Goal: Task Accomplishment & Management: Manage account settings

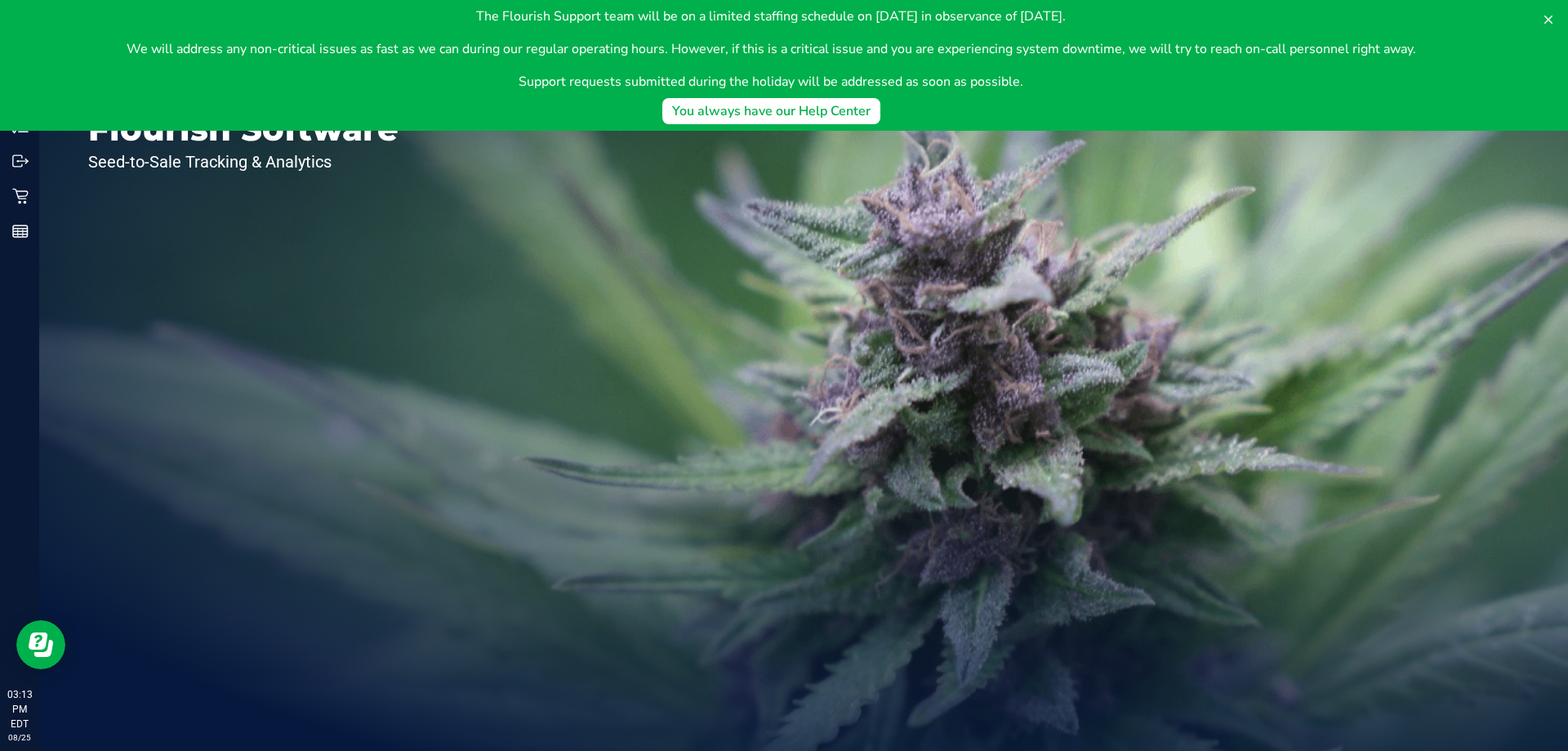
click at [11, 128] on body "The Flourish Support team will be on a limited staffing schedule on [DATE] in o…" at bounding box center [784, 65] width 1568 height 131
click at [1544, 12] on button at bounding box center [1548, 20] width 26 height 26
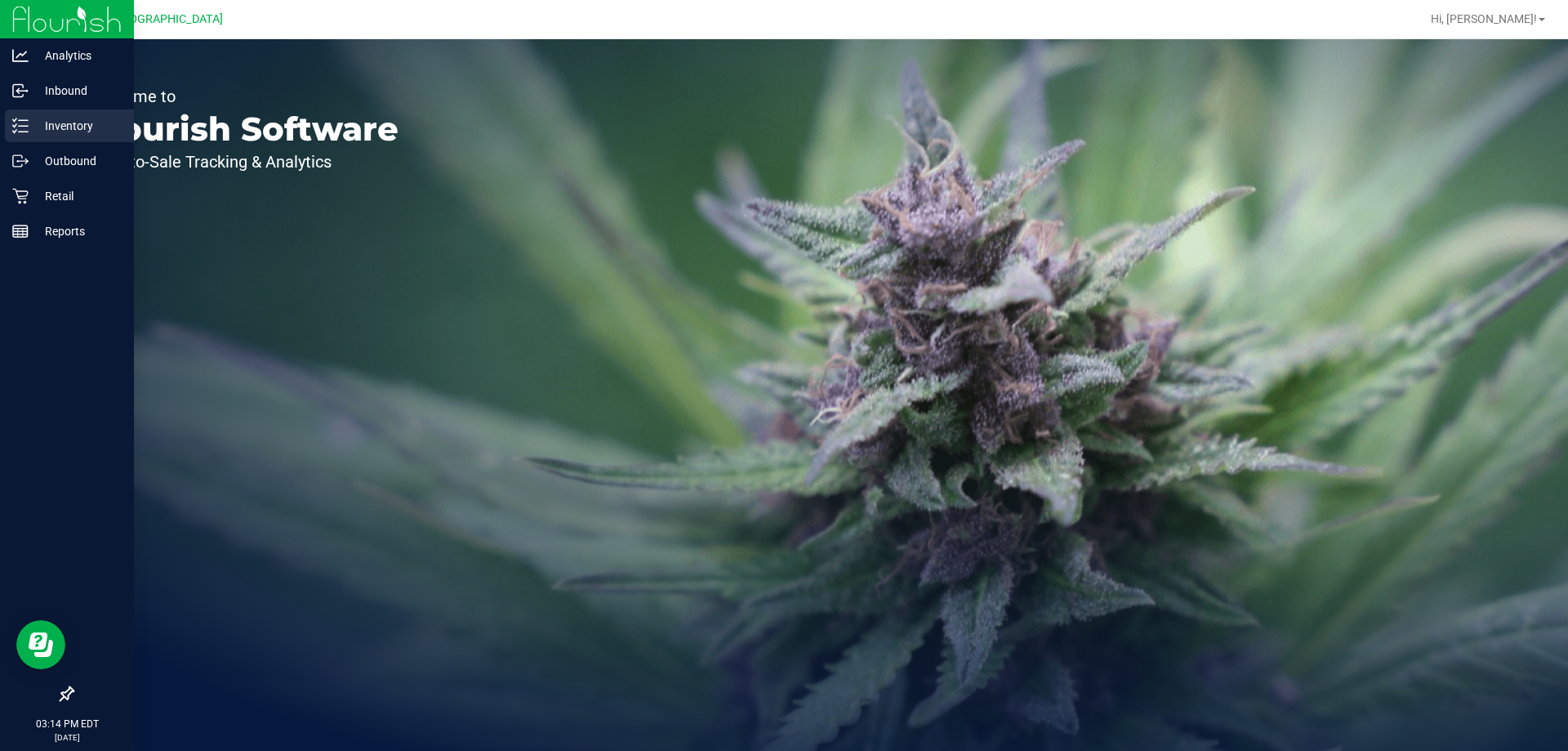
click at [30, 117] on p "Inventory" at bounding box center [77, 126] width 98 height 20
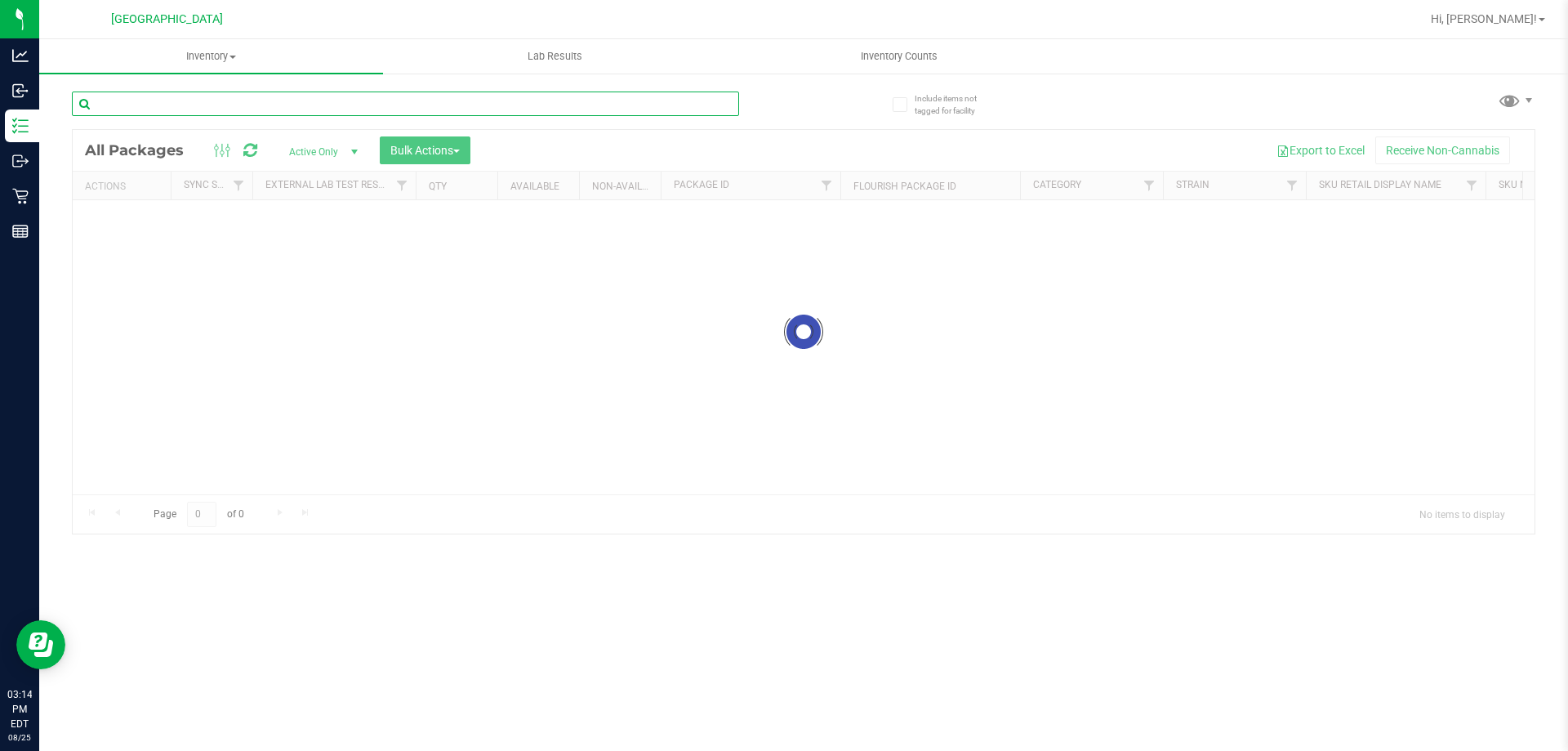
click at [292, 104] on input "text" at bounding box center [405, 104] width 667 height 25
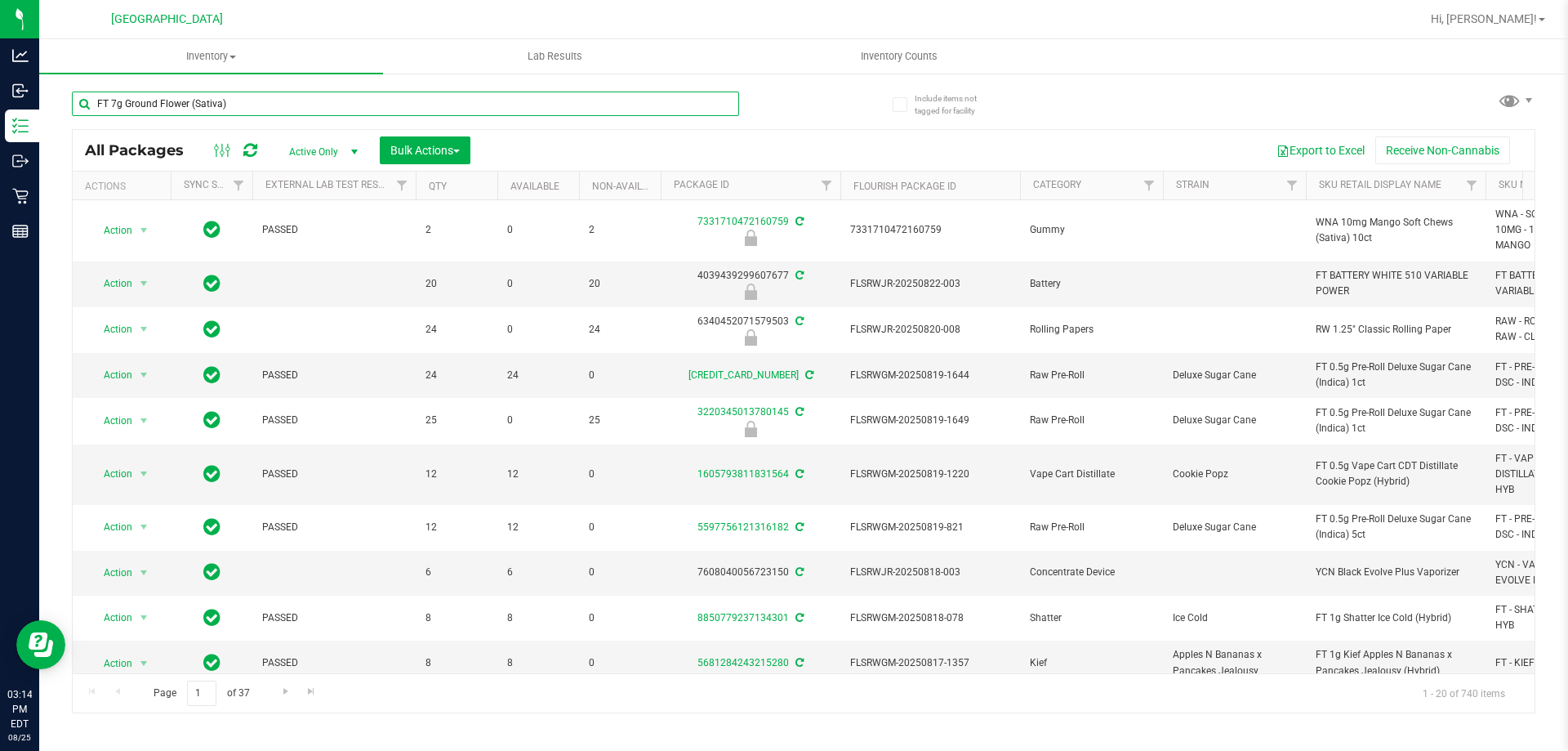
type input "FT 7g Ground Flower (Sativa)"
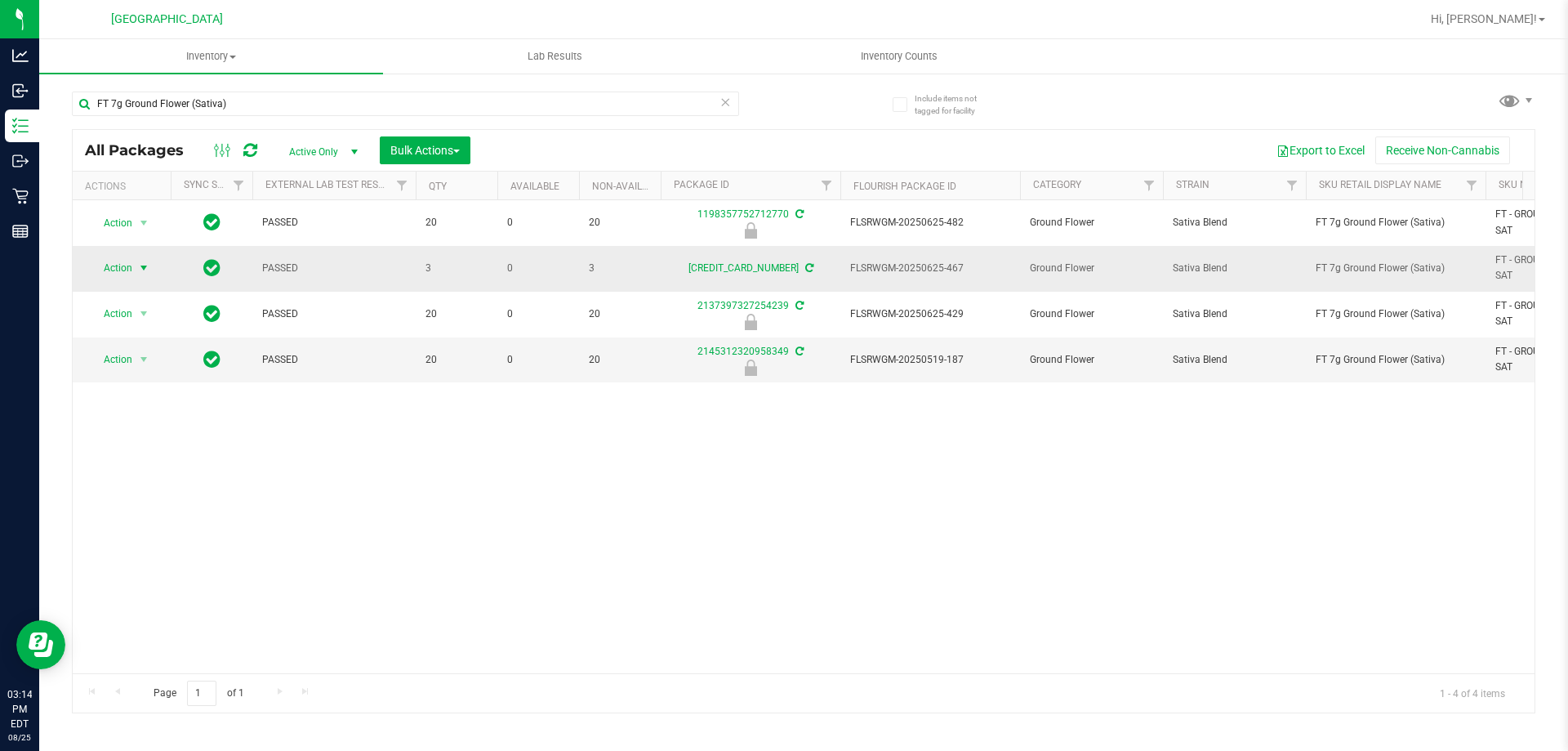
click at [122, 265] on span "Action" at bounding box center [111, 268] width 44 height 23
click at [131, 292] on li "Adjust qty" at bounding box center [153, 296] width 126 height 25
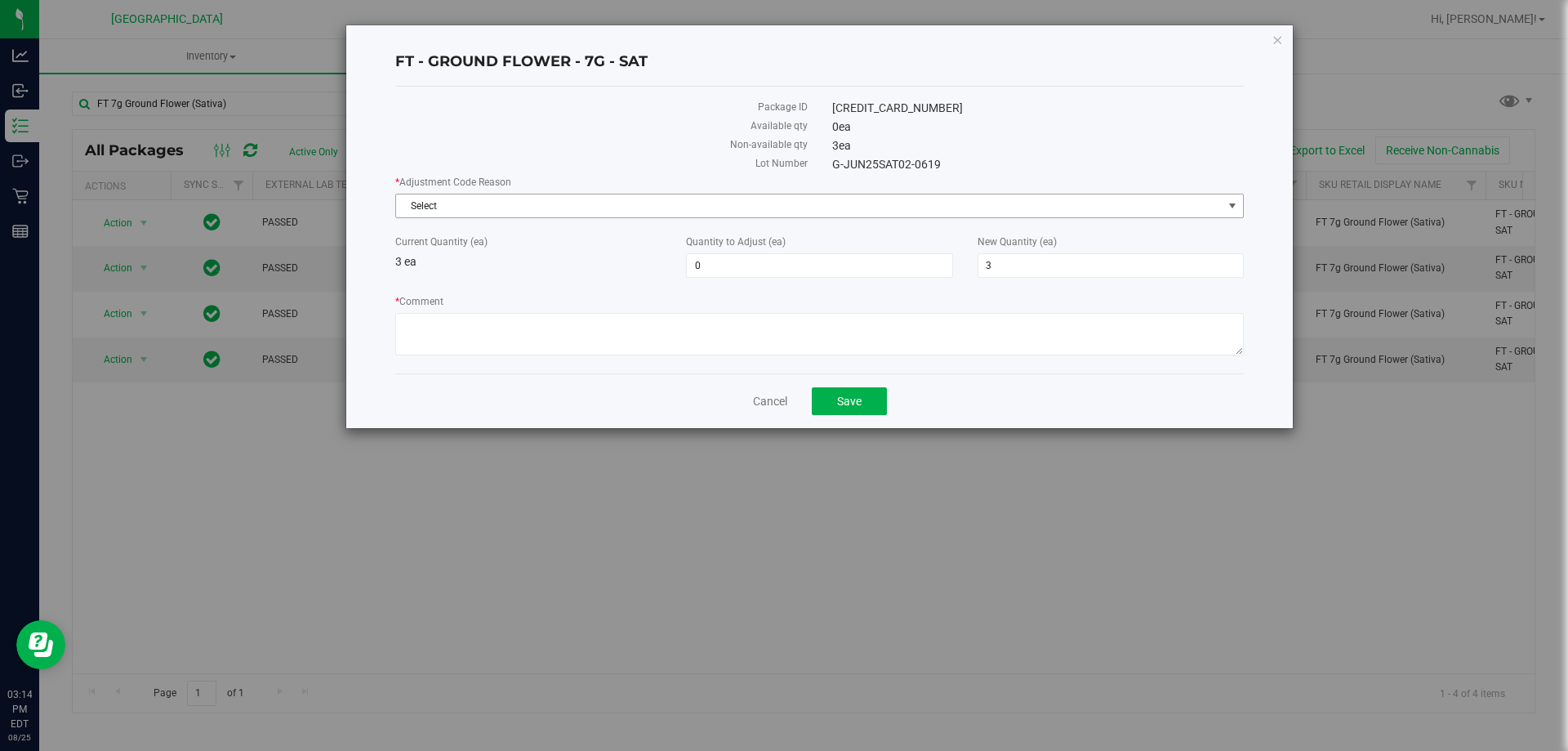
click at [642, 198] on span "Select" at bounding box center [809, 206] width 826 height 23
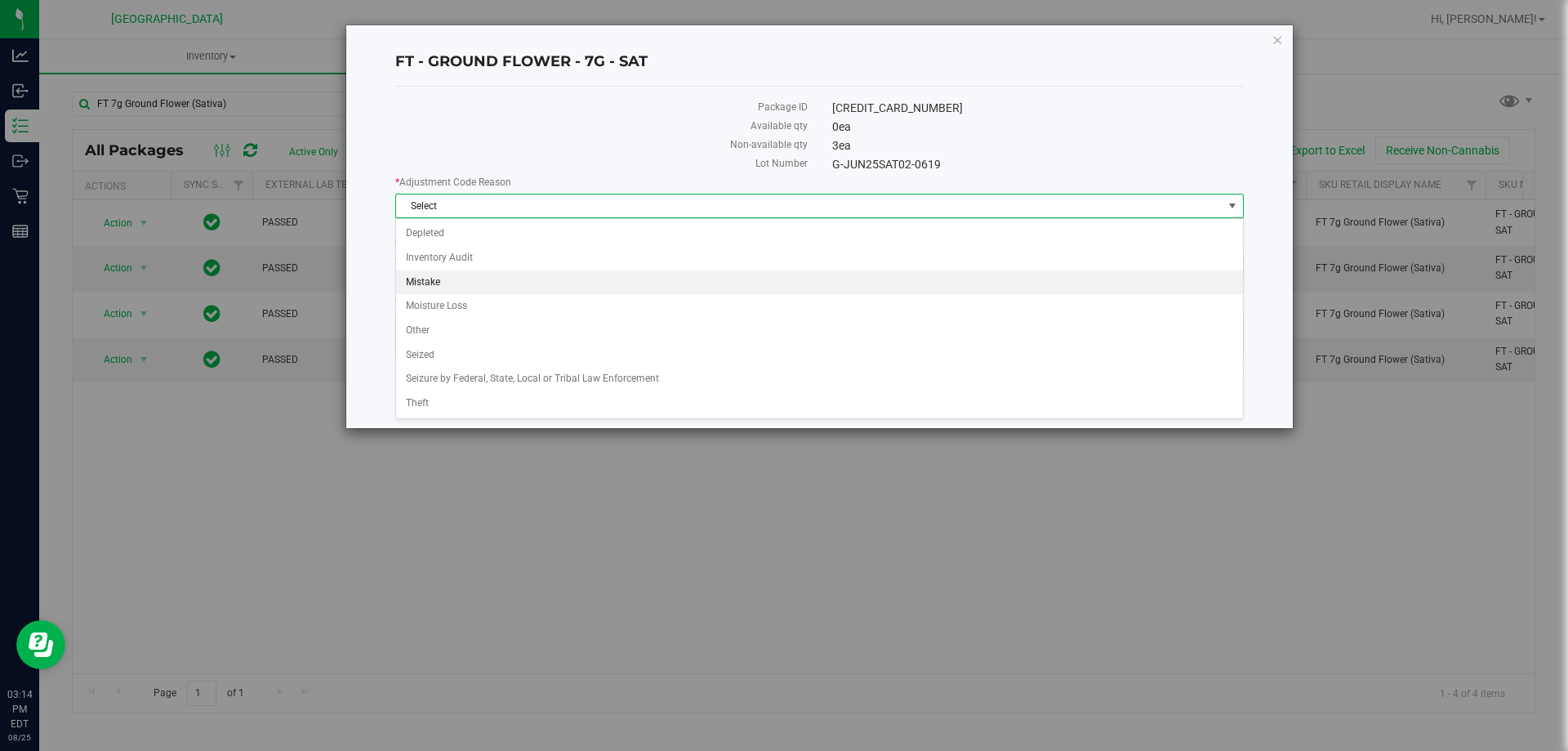
click at [450, 280] on li "Mistake" at bounding box center [819, 283] width 847 height 25
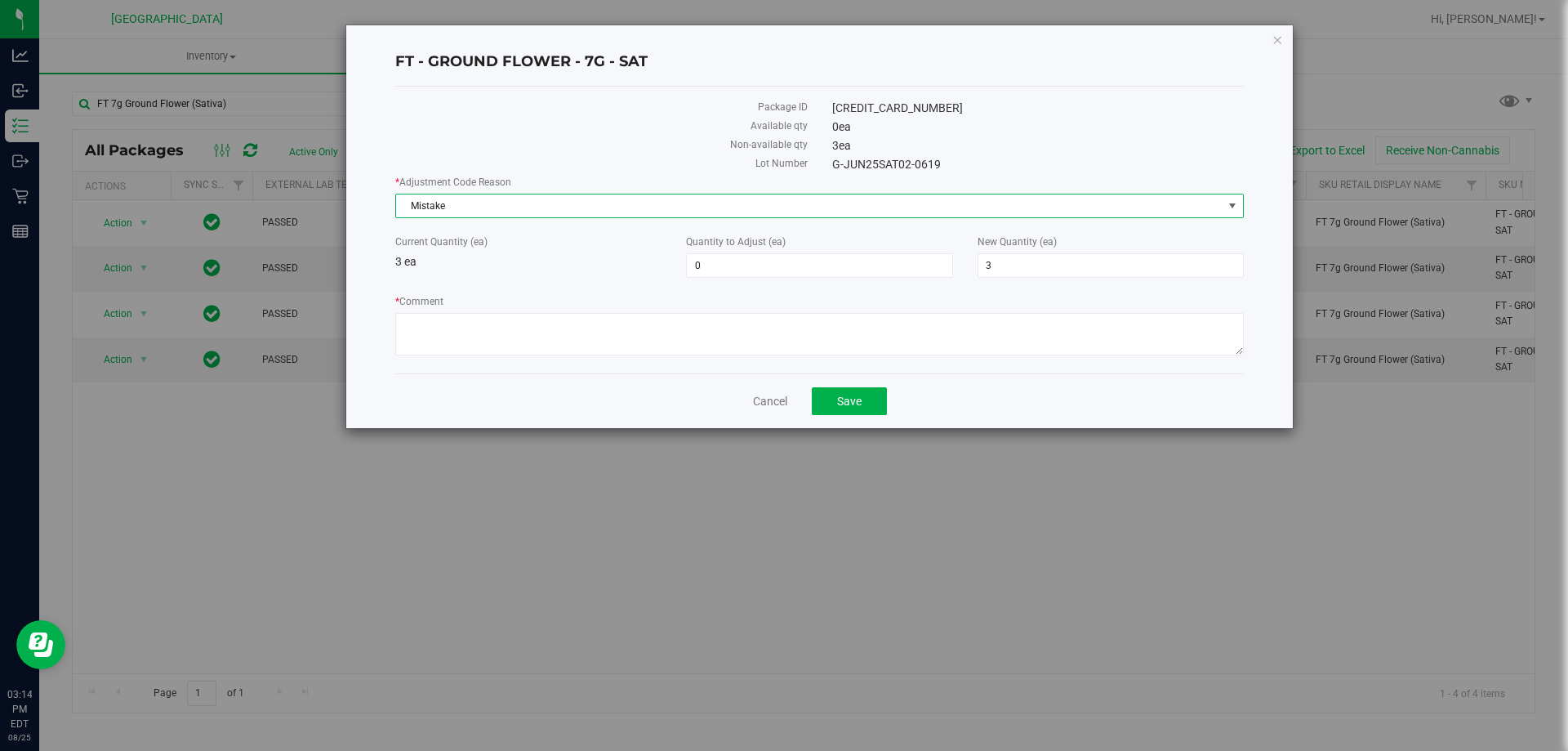
click at [456, 214] on span "Mistake" at bounding box center [809, 206] width 826 height 23
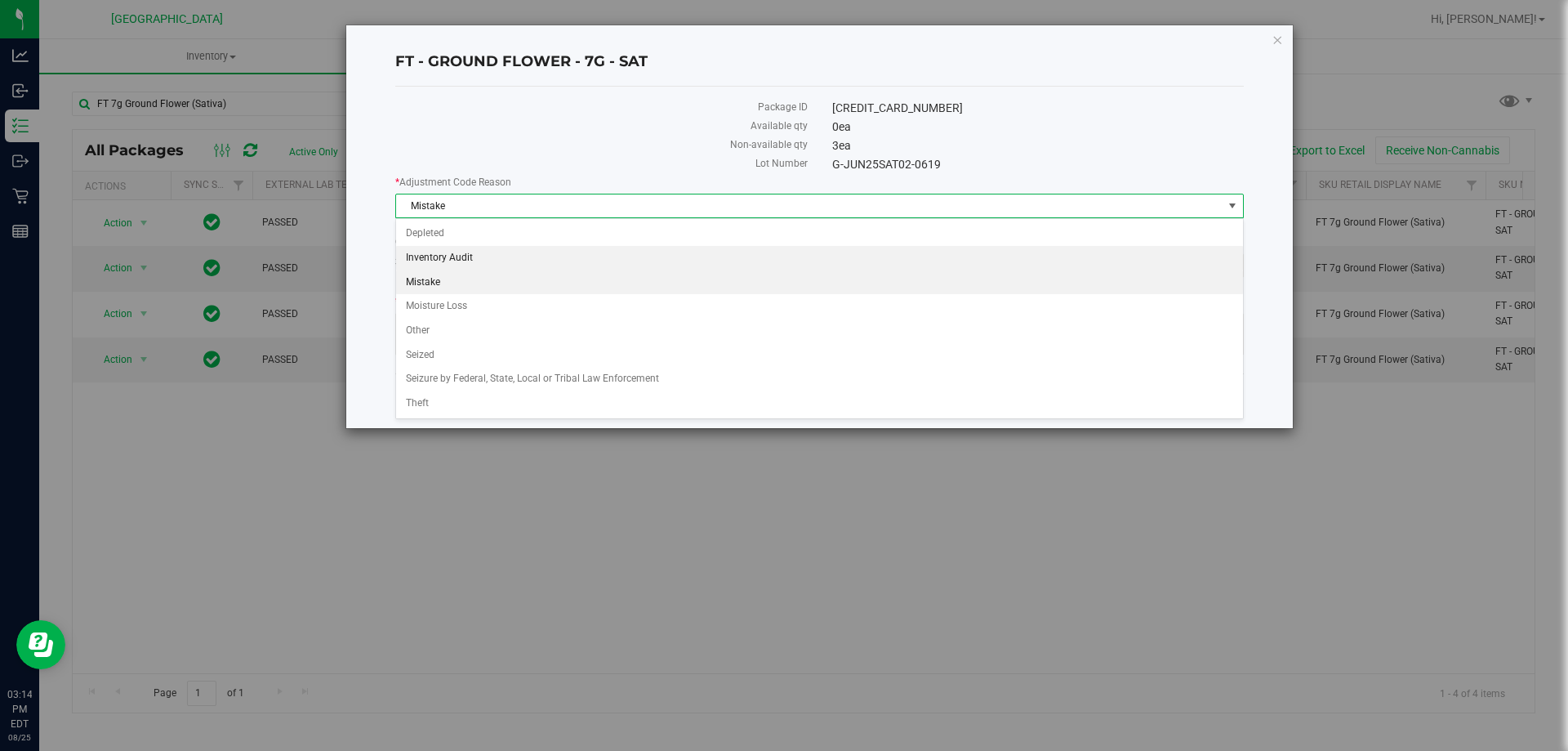
click at [463, 260] on li "Inventory Audit" at bounding box center [819, 258] width 847 height 25
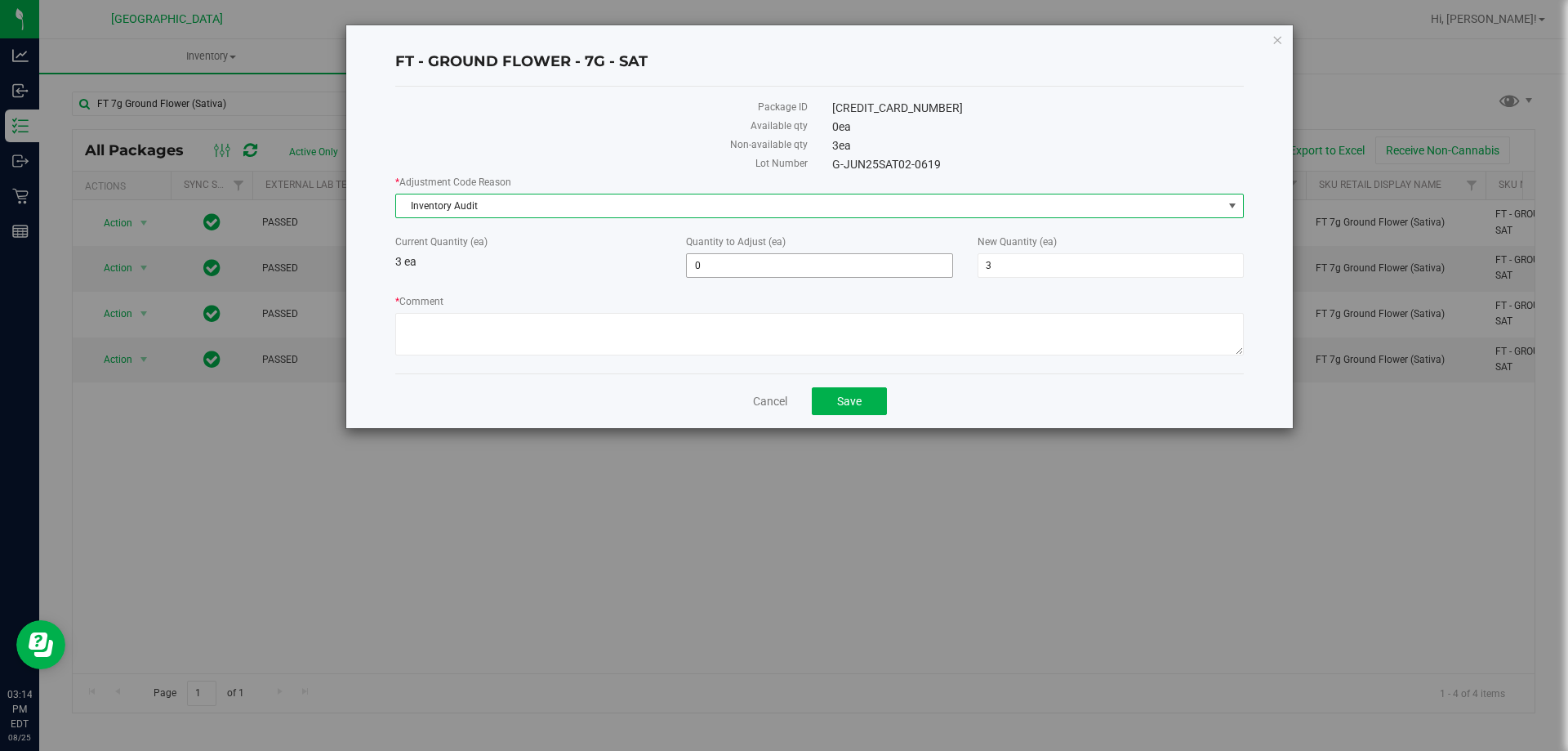
click at [775, 265] on span "0 0" at bounding box center [819, 265] width 266 height 25
type input "01"
type input "1"
type input "4"
click at [572, 323] on textarea "* Comment" at bounding box center [819, 334] width 848 height 43
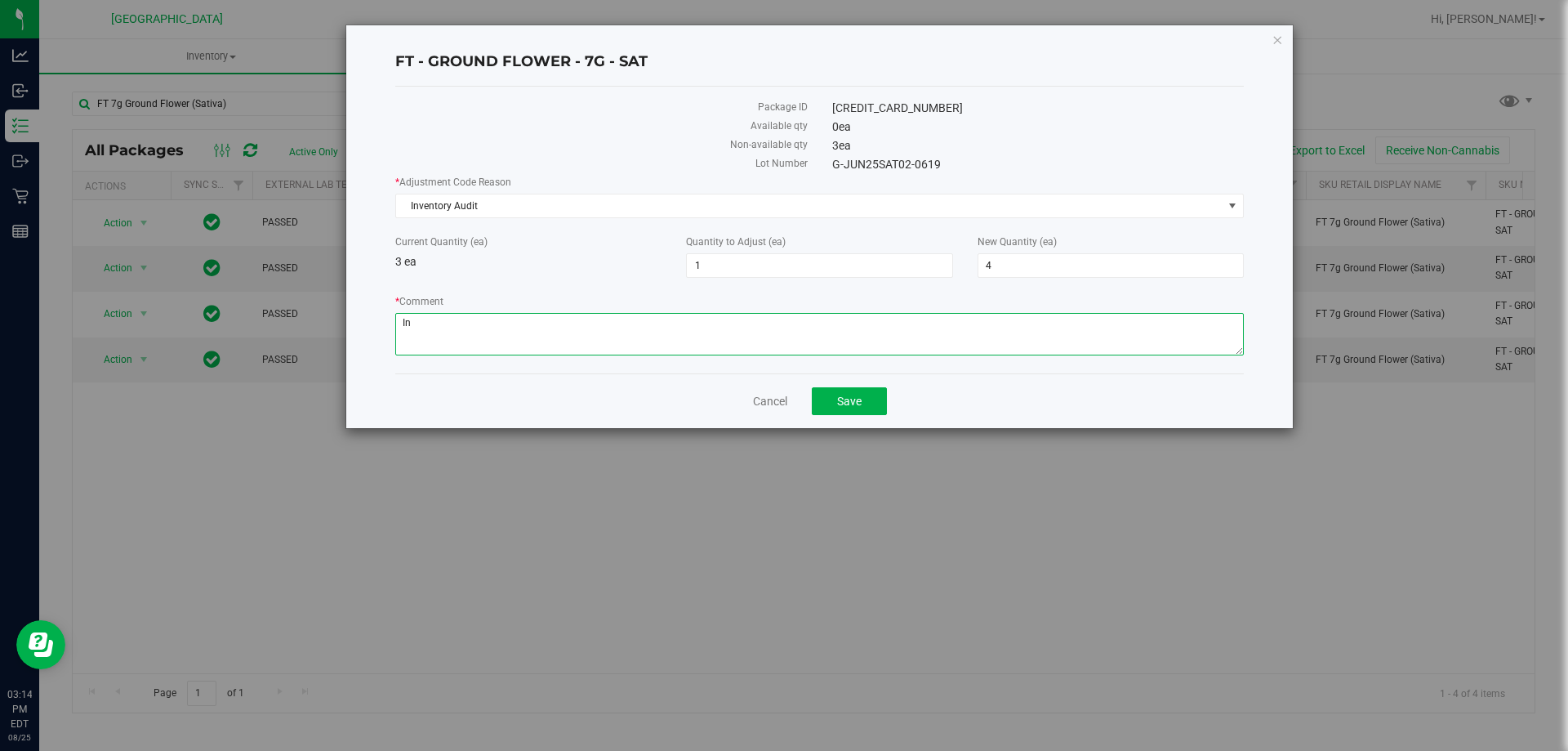
type textarea "I"
click at [588, 203] on span "Inventory Audit" at bounding box center [809, 206] width 826 height 23
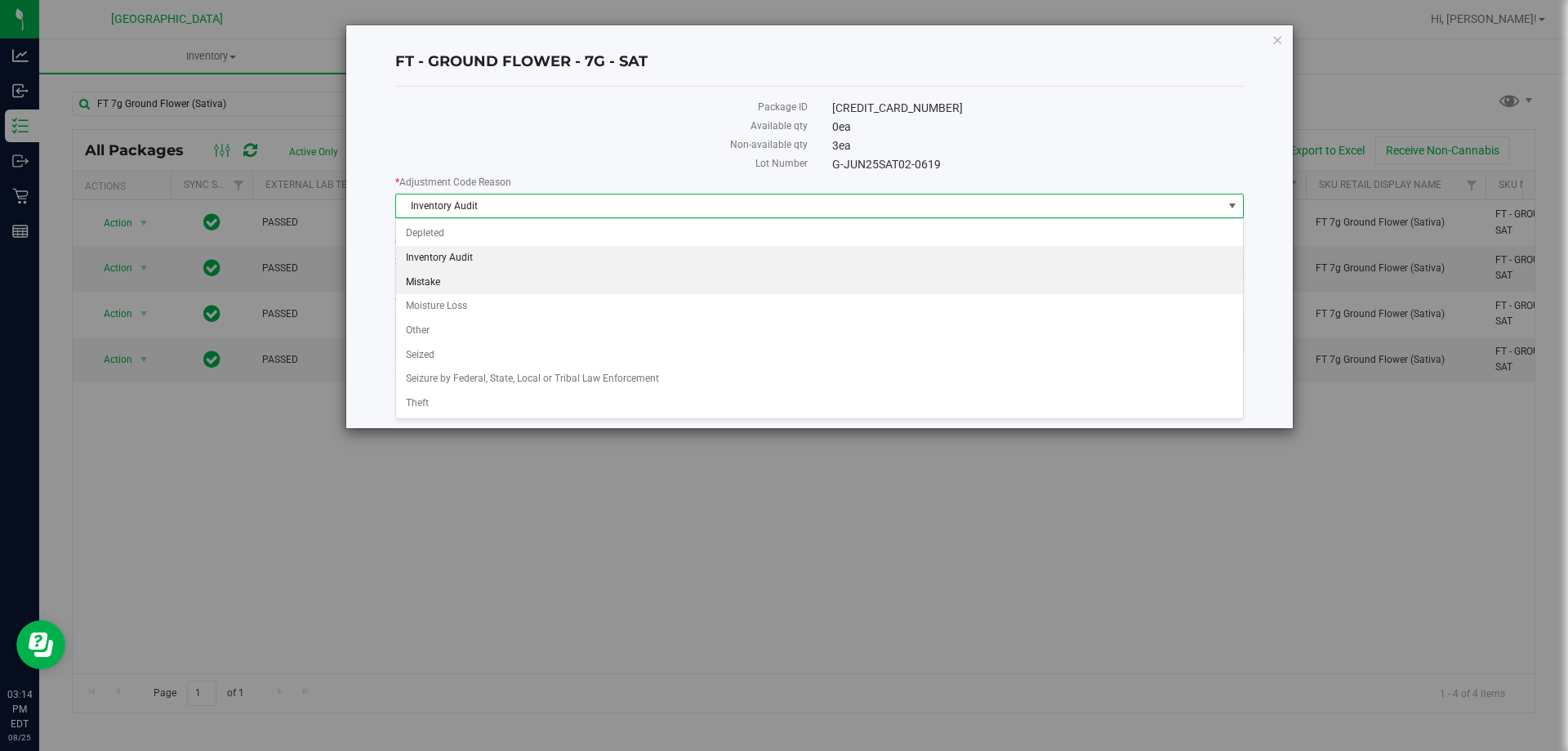
click at [451, 278] on li "Mistake" at bounding box center [819, 283] width 847 height 25
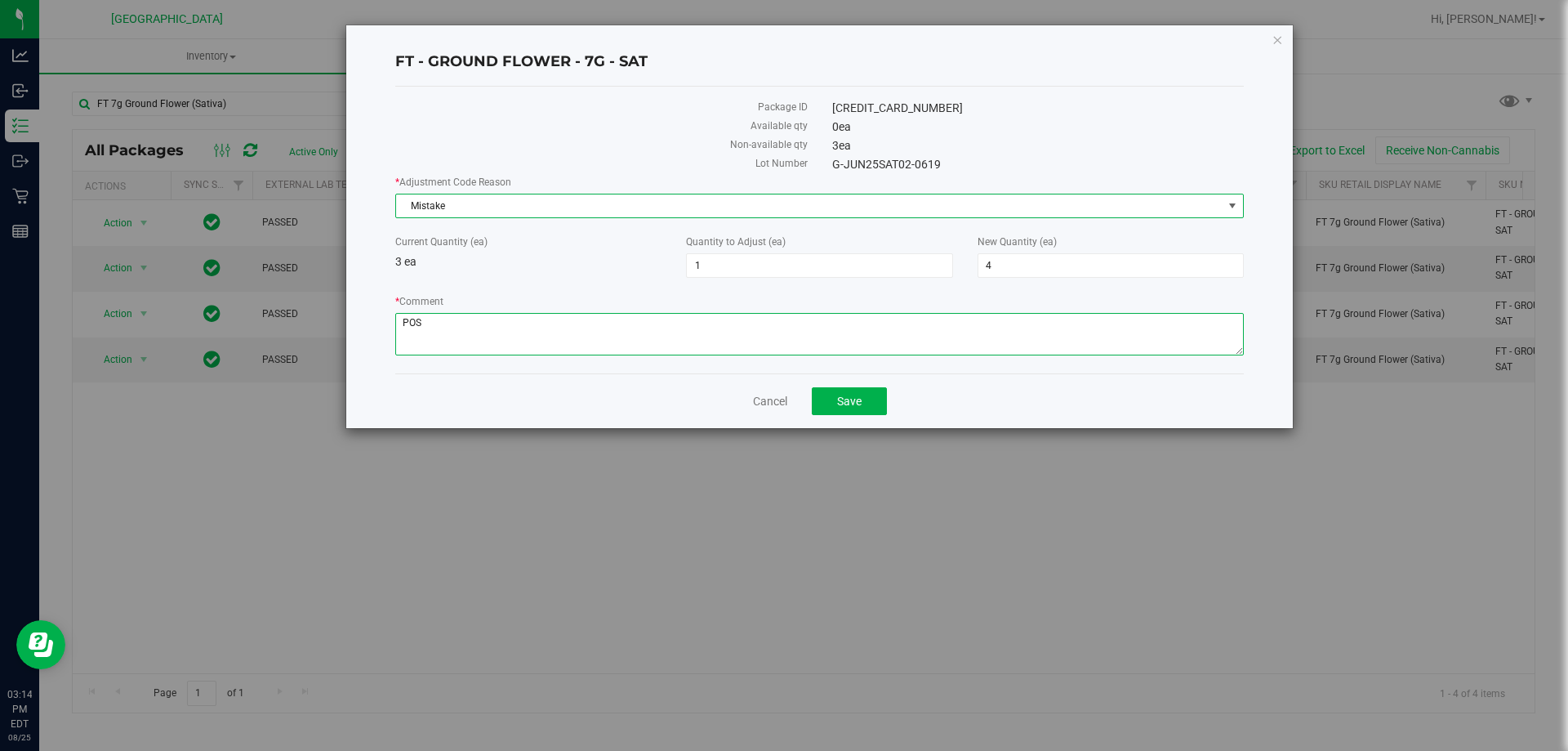
click at [499, 325] on textarea "* Comment" at bounding box center [819, 334] width 848 height 43
type textarea "POS Allocation Error, +1"
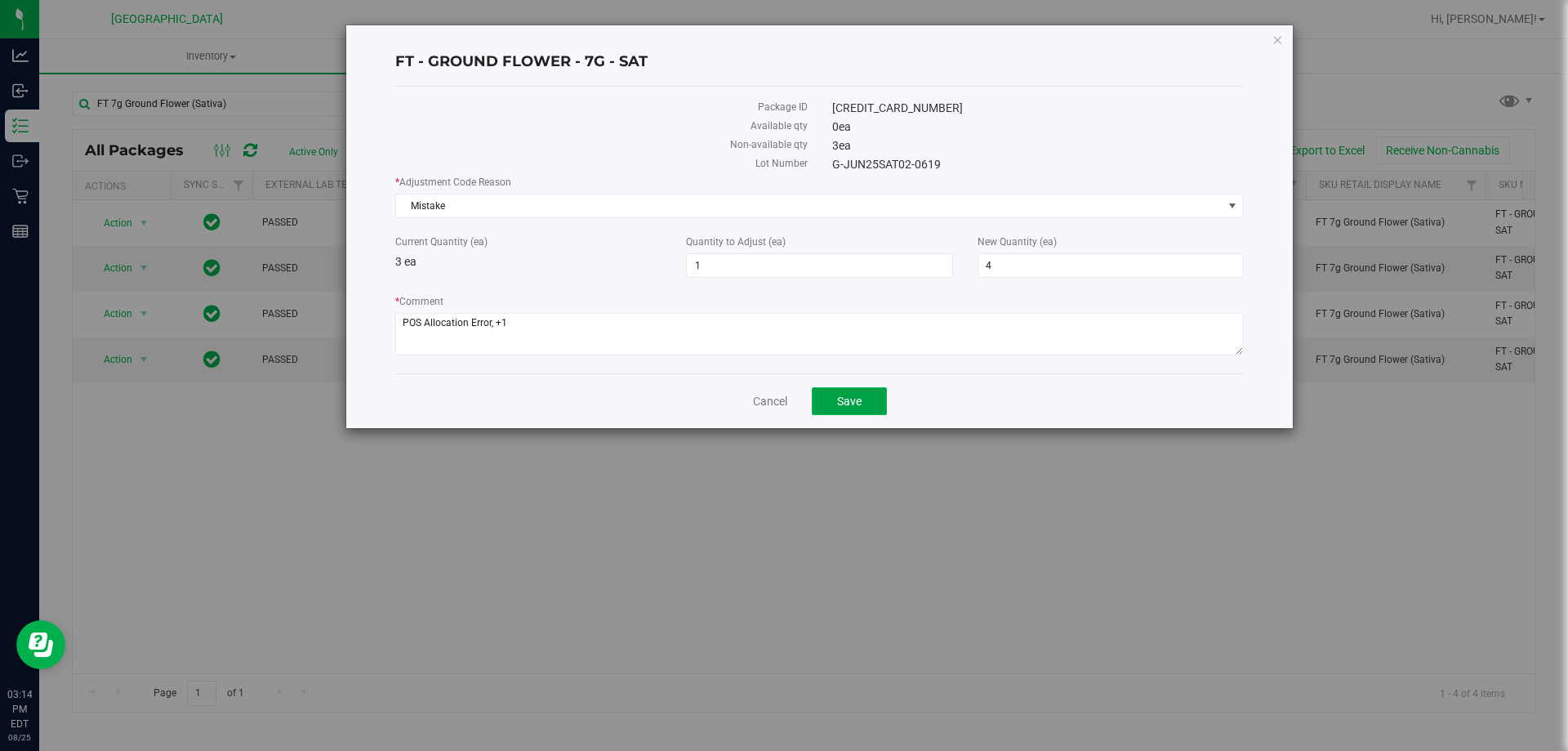
click at [838, 402] on span "Save" at bounding box center [849, 401] width 25 height 13
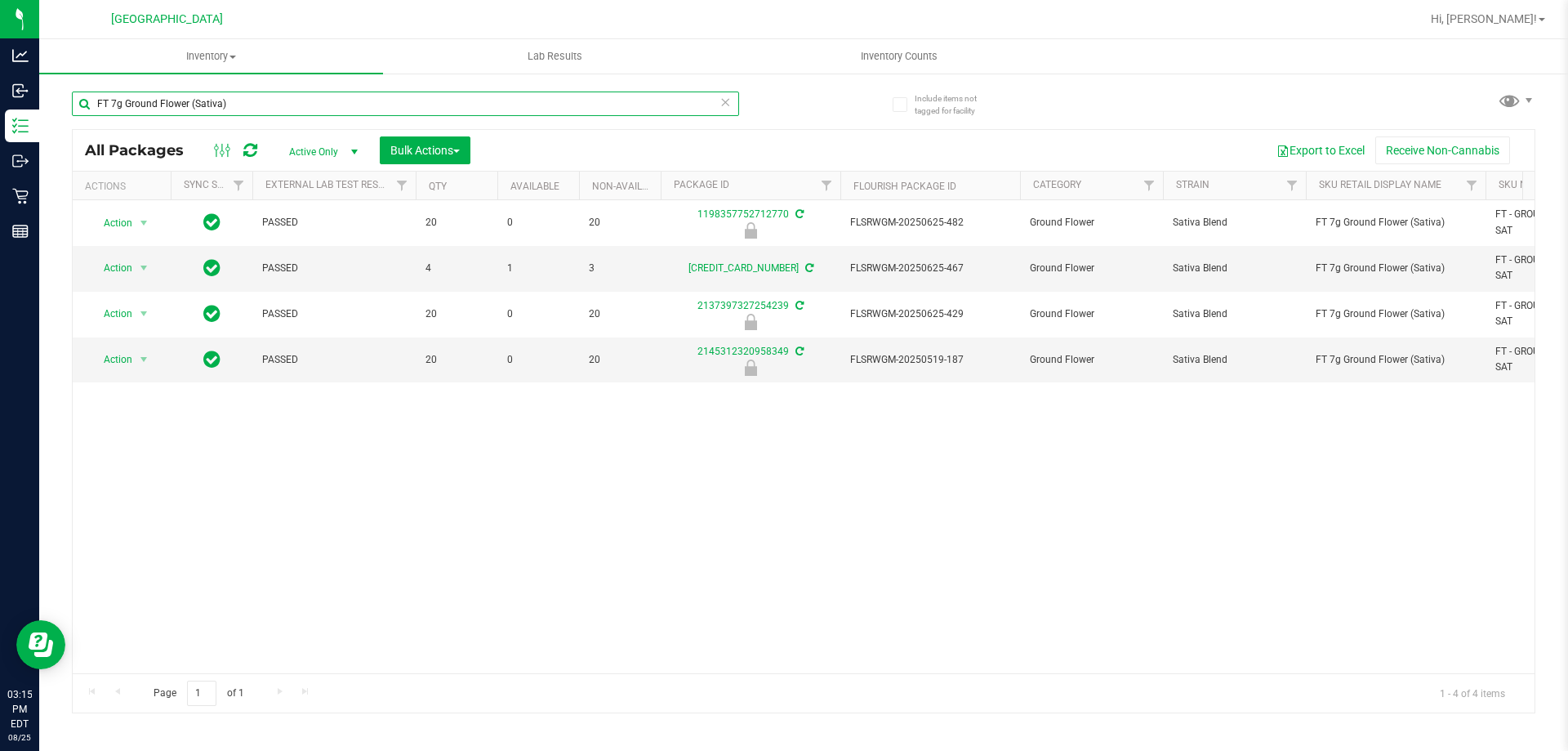
click at [424, 108] on input "FT 7g Ground Flower (Sativa)" at bounding box center [405, 104] width 667 height 25
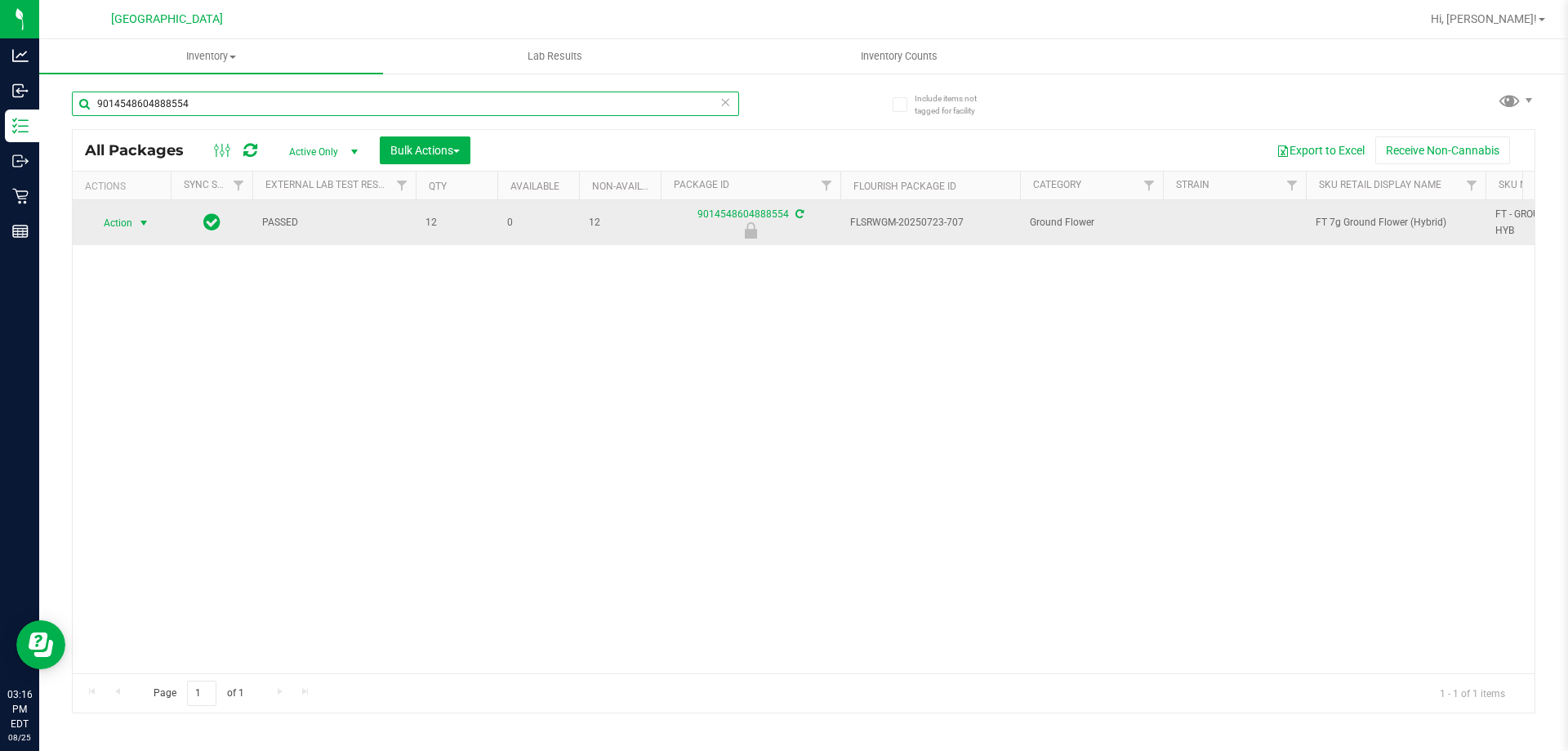
type input "9014548604888554"
click at [124, 228] on span "Action" at bounding box center [111, 223] width 44 height 23
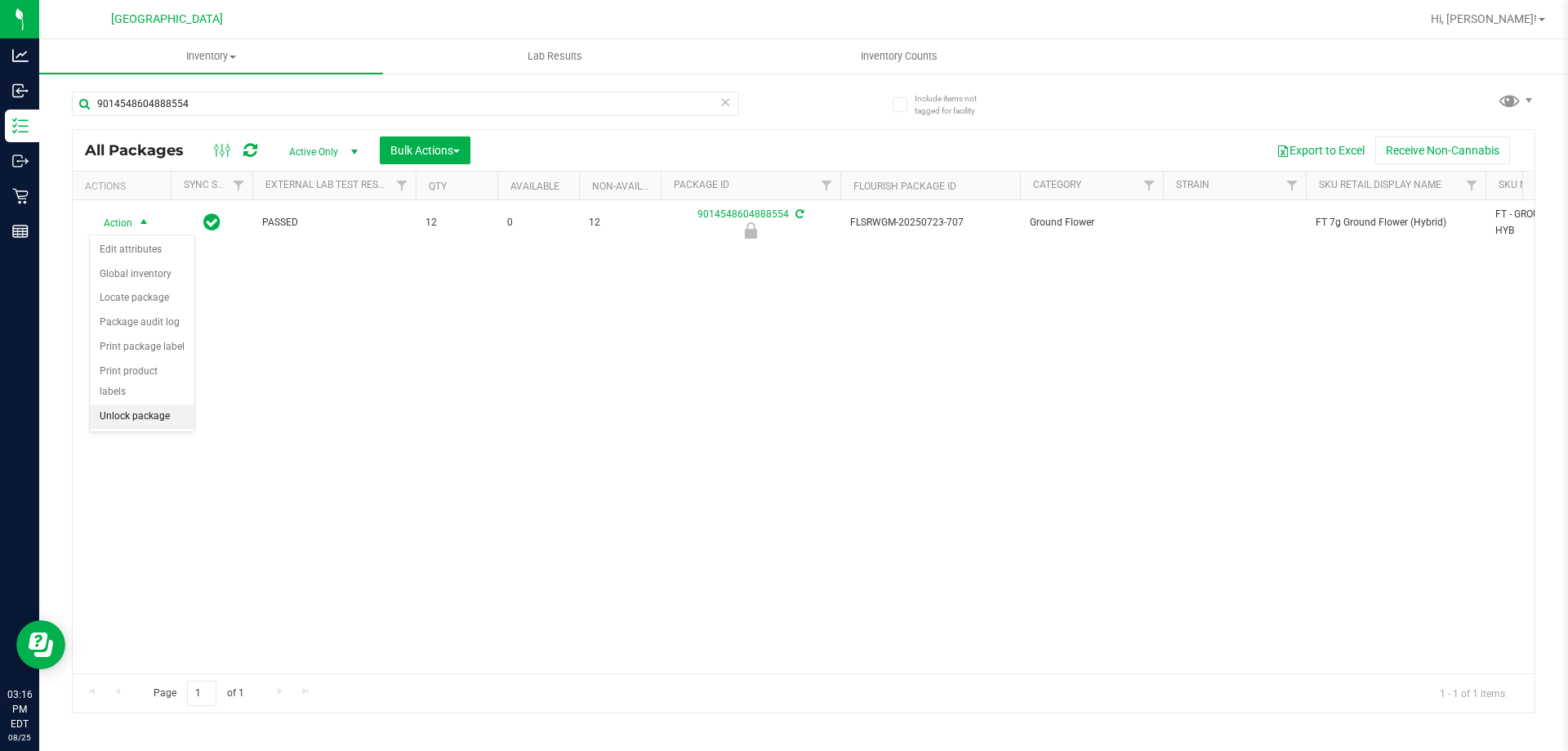
click at [159, 404] on li "Unlock package" at bounding box center [141, 417] width 104 height 25
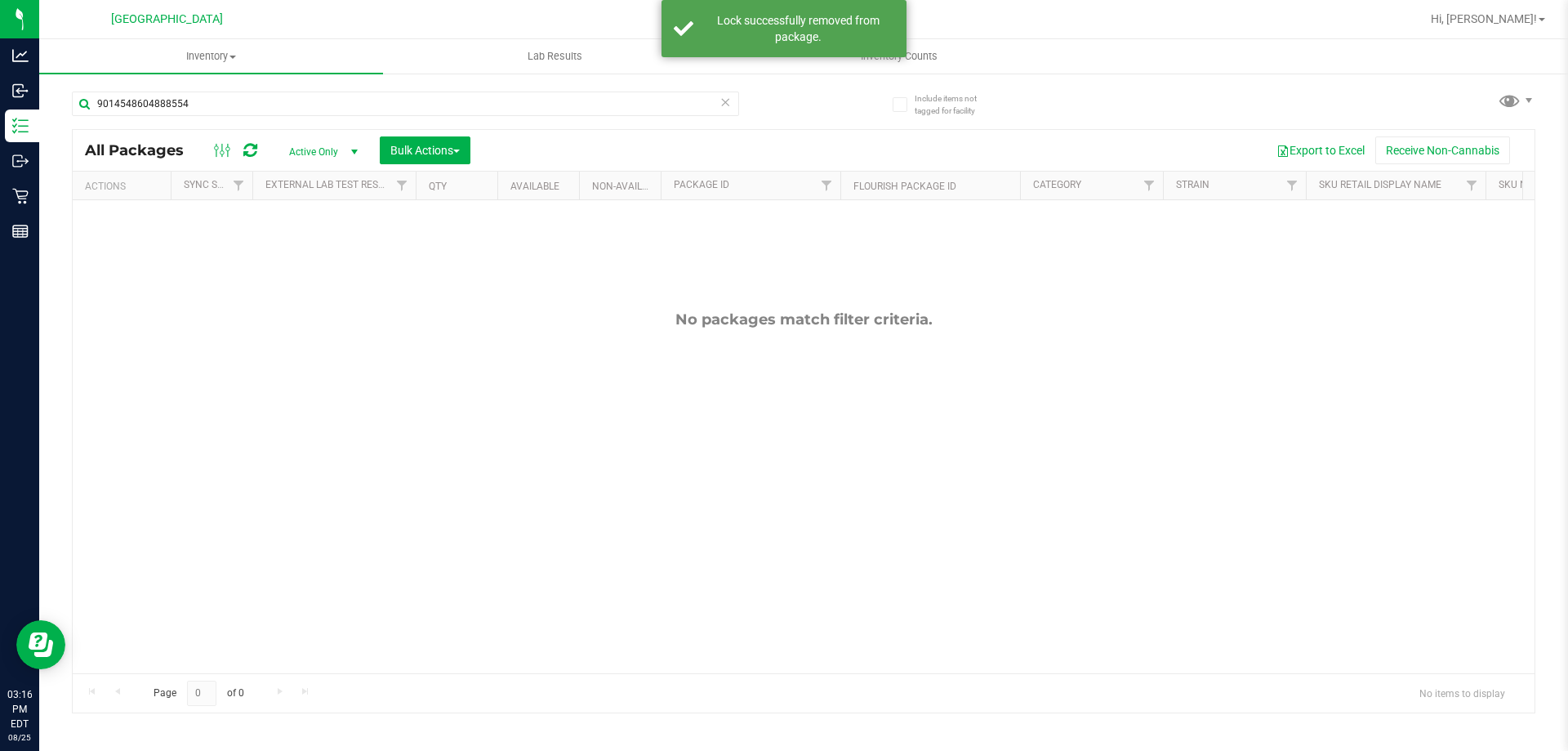
click at [458, 395] on div "No packages match filter criteria." at bounding box center [802, 492] width 1461 height 583
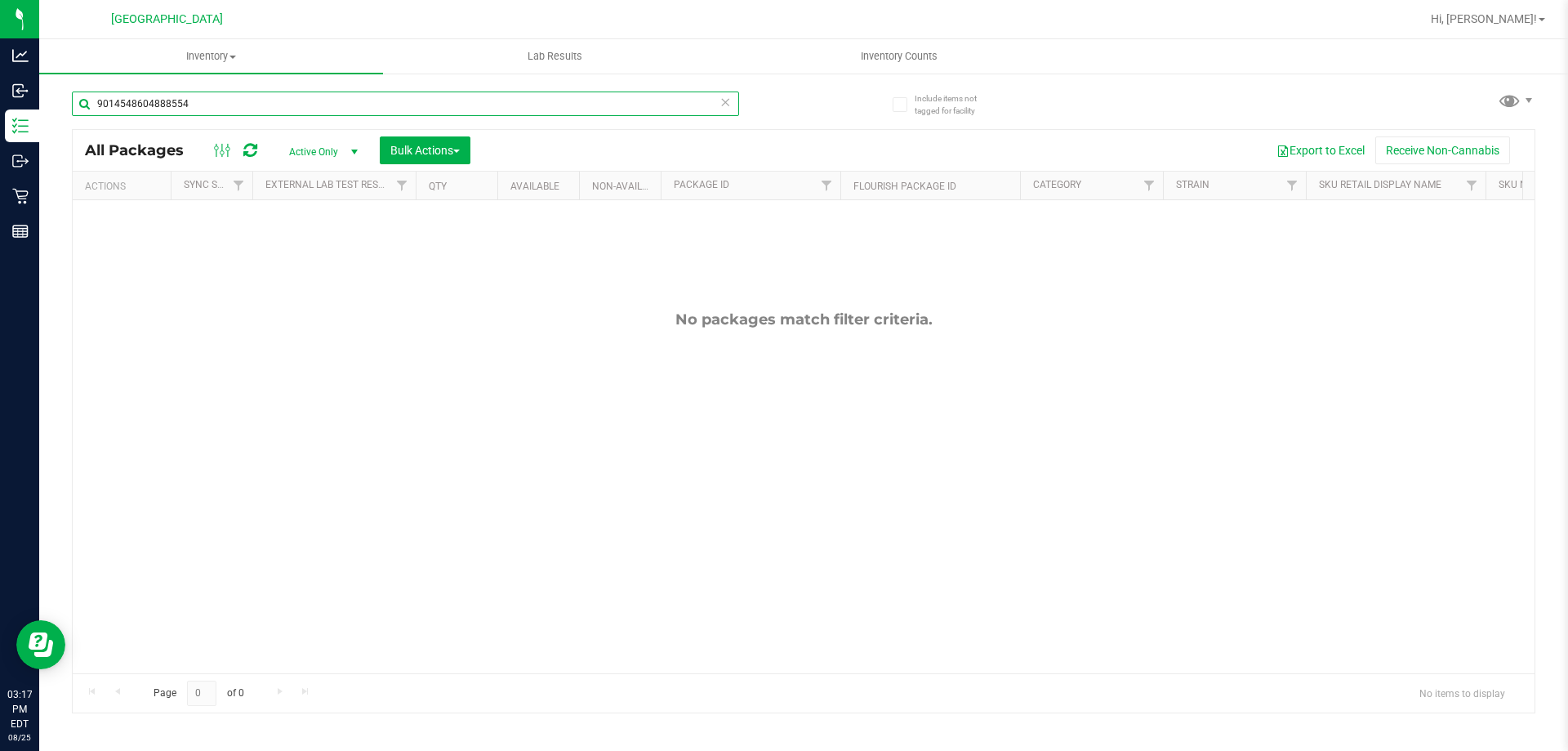
click at [476, 104] on input "9014548604888554" at bounding box center [405, 104] width 667 height 25
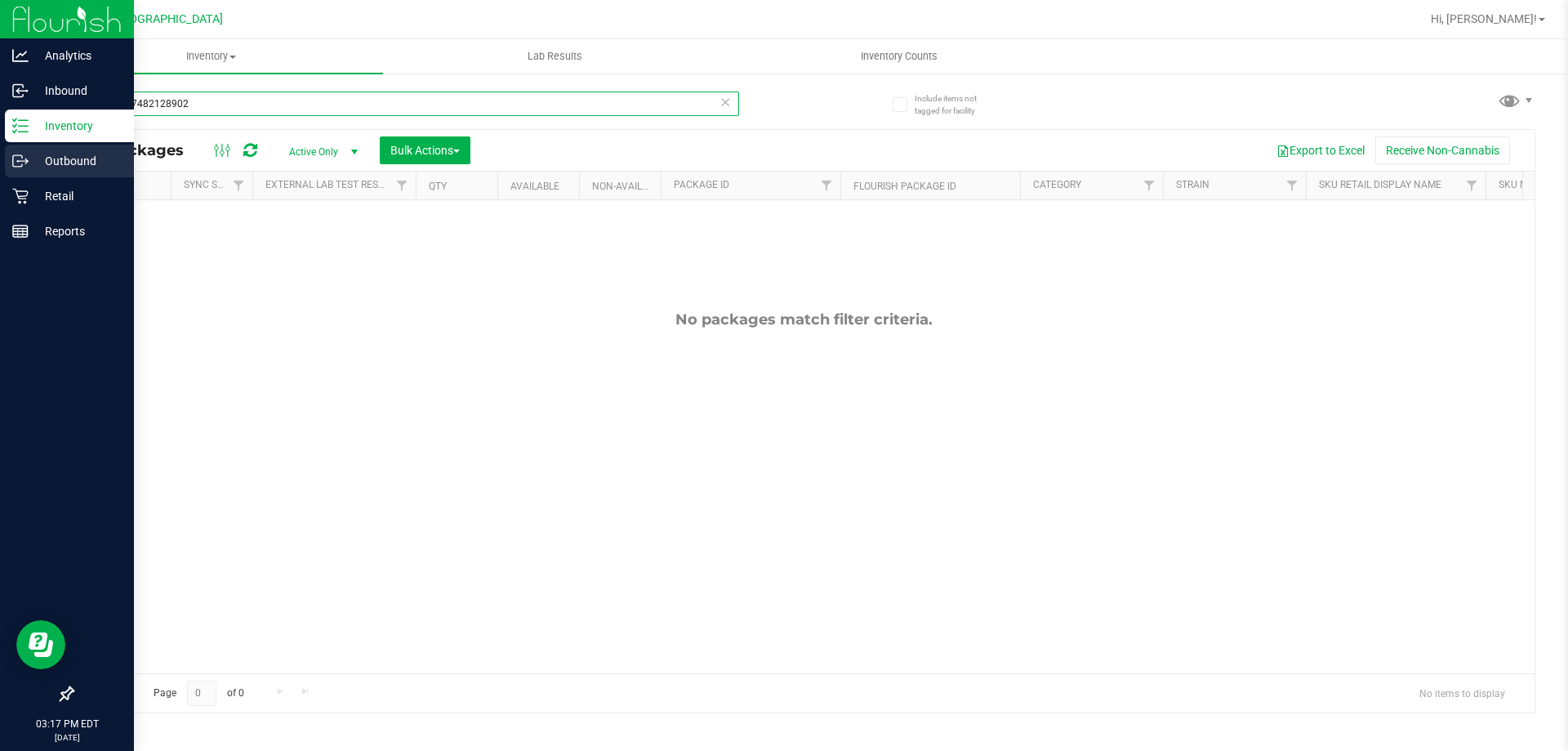
type input "5254667482128902"
click at [12, 161] on icon at bounding box center [21, 161] width 16 height 16
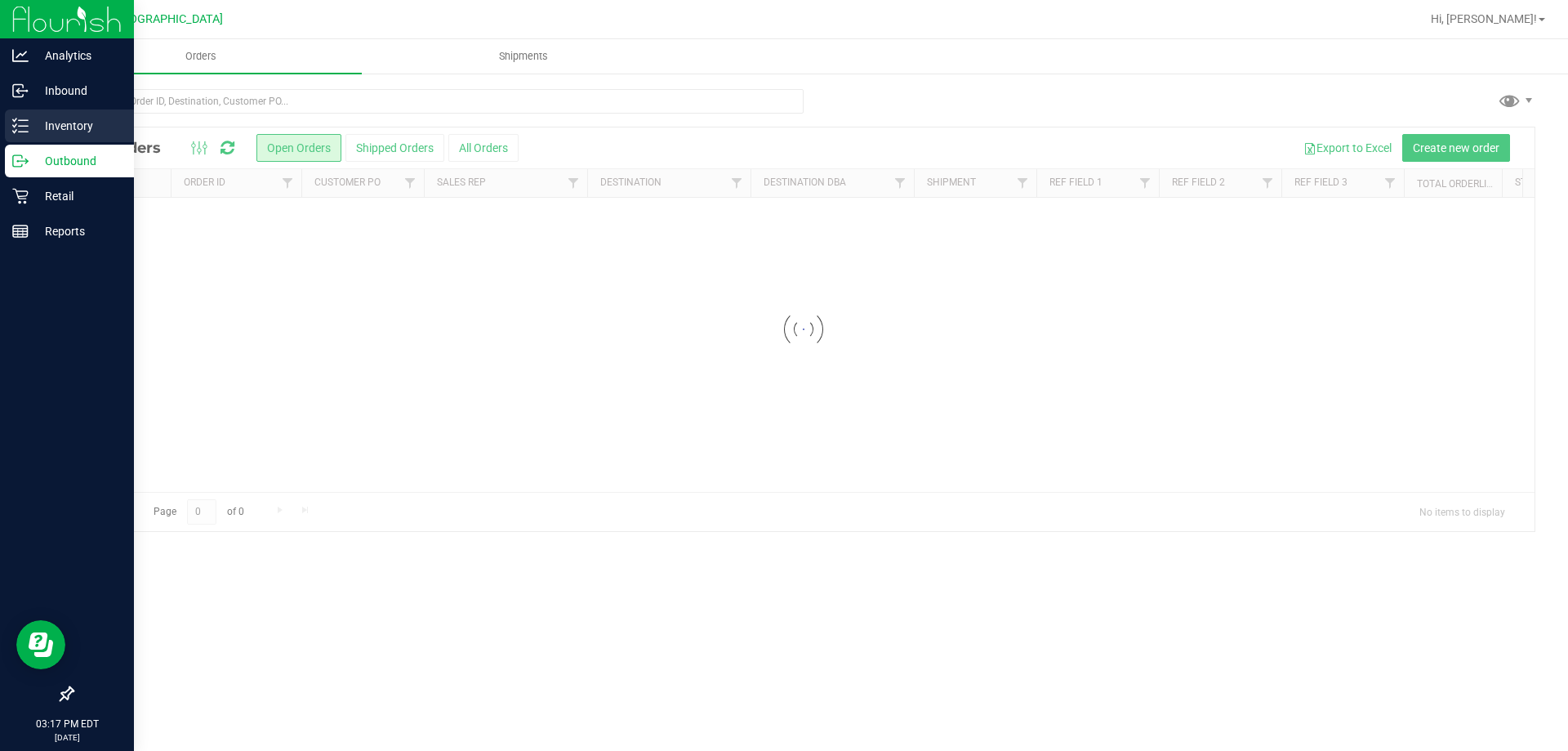
click at [42, 119] on p "Inventory" at bounding box center [77, 126] width 98 height 20
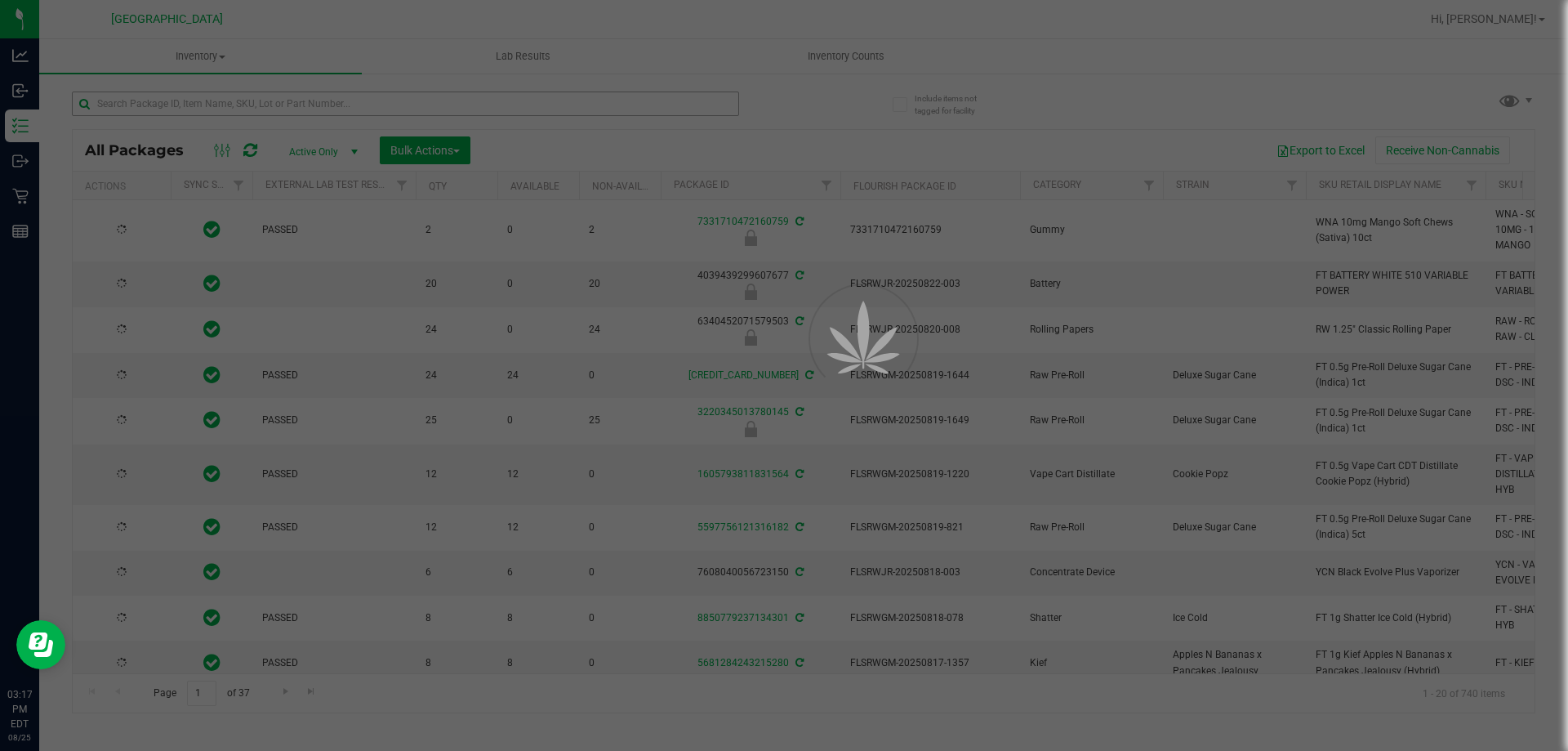
type input "[DATE]"
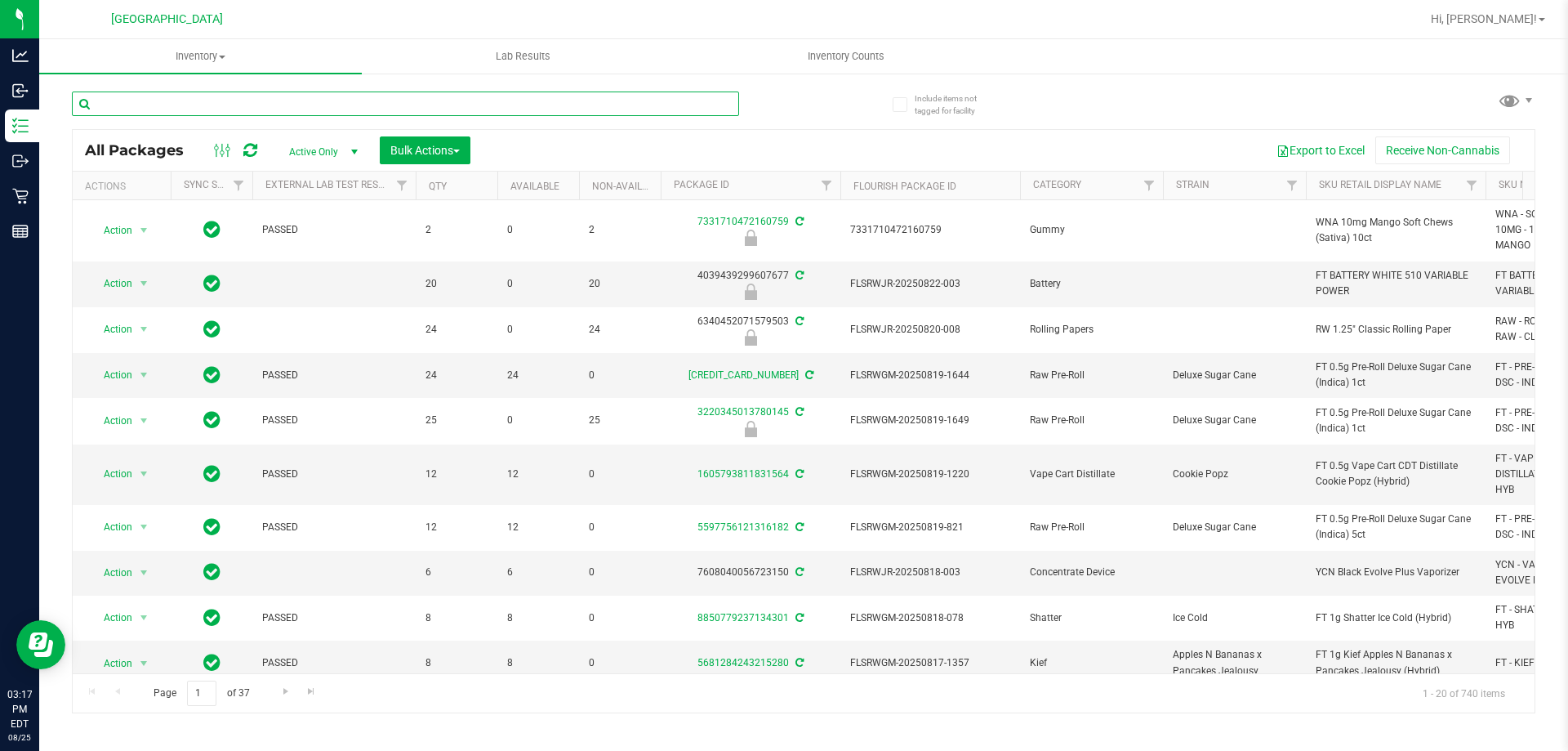
click at [364, 104] on input "text" at bounding box center [405, 104] width 667 height 25
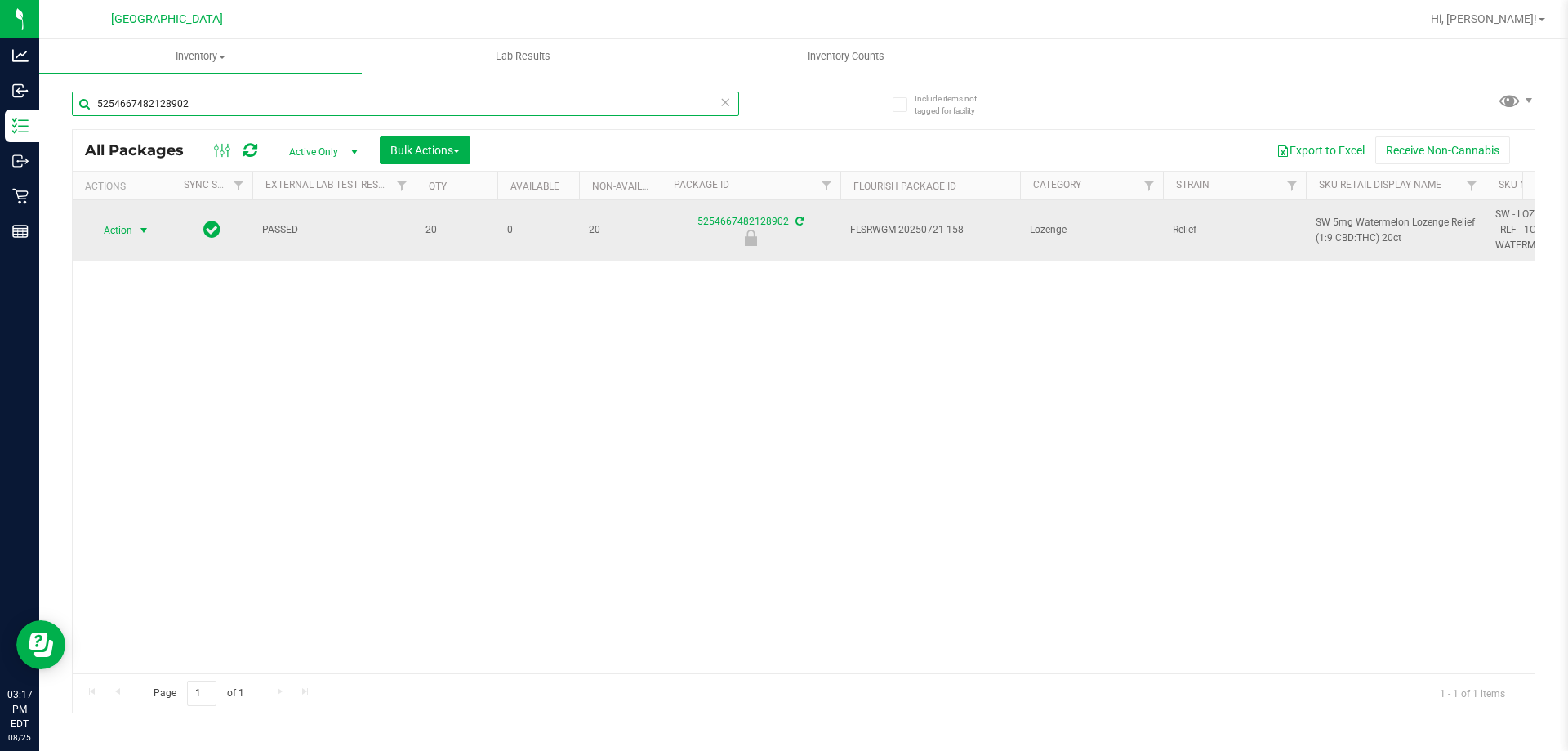
type input "5254667482128902"
click at [141, 231] on span "select" at bounding box center [144, 230] width 13 height 13
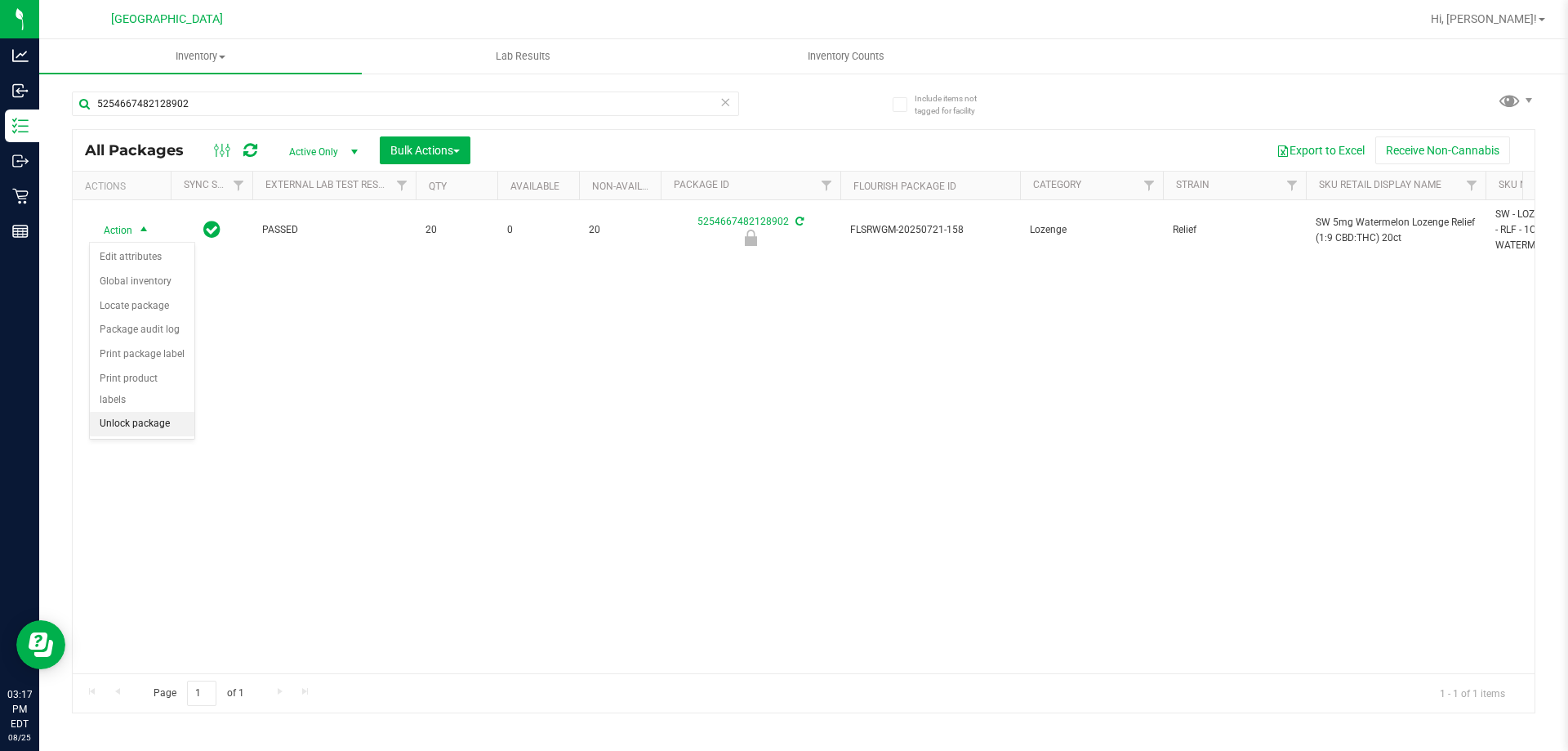
click at [138, 412] on li "Unlock package" at bounding box center [141, 424] width 104 height 25
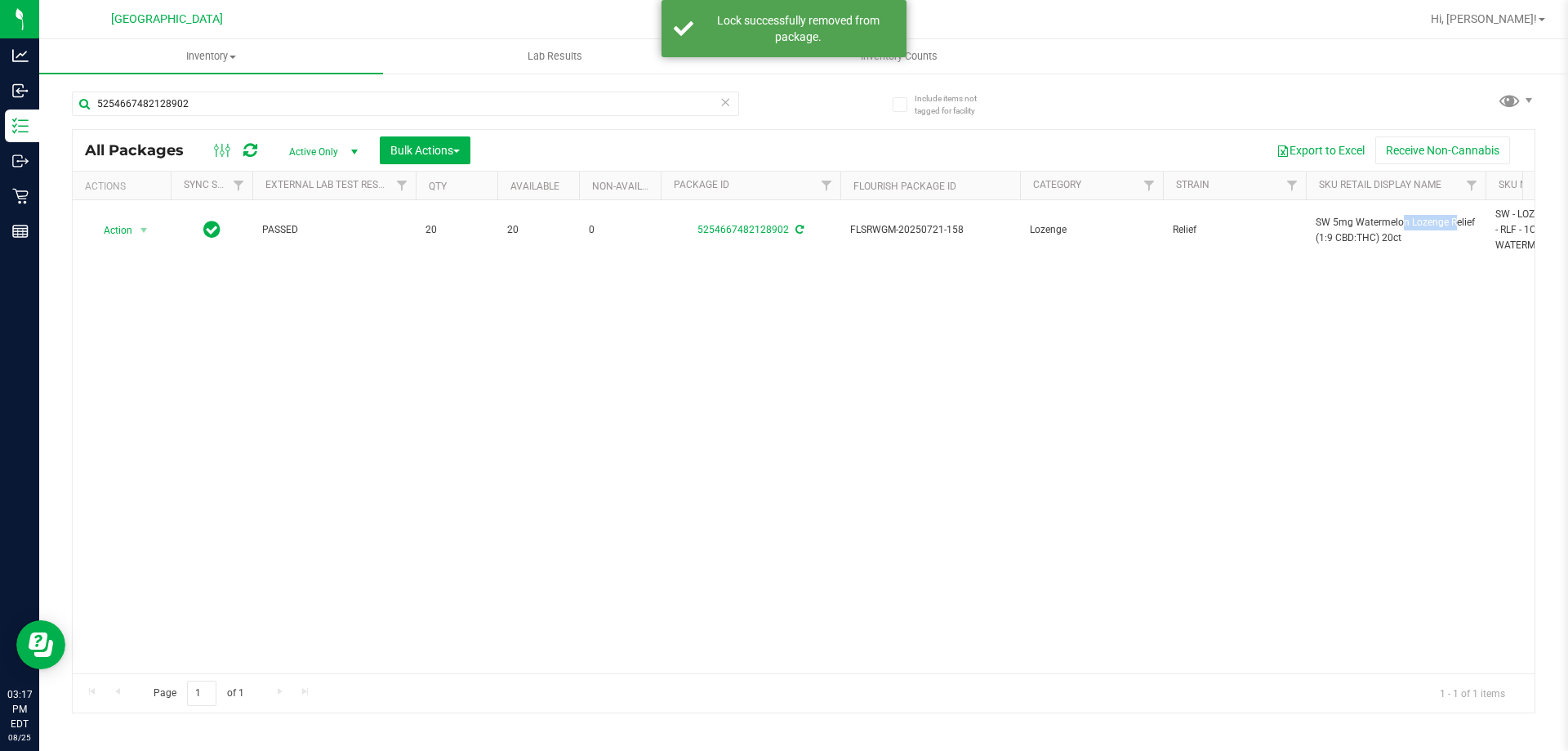
click at [1386, 228] on span "SW 5mg Watermelon Lozenge Relief (1:9 CBD:THC) 20ct" at bounding box center [1395, 230] width 160 height 31
click at [658, 106] on input "5254667482128902" at bounding box center [405, 104] width 667 height 25
paste input "SW 5mg Watermelon Lozenge Relief (1:9 CBD:THC) 20ct"
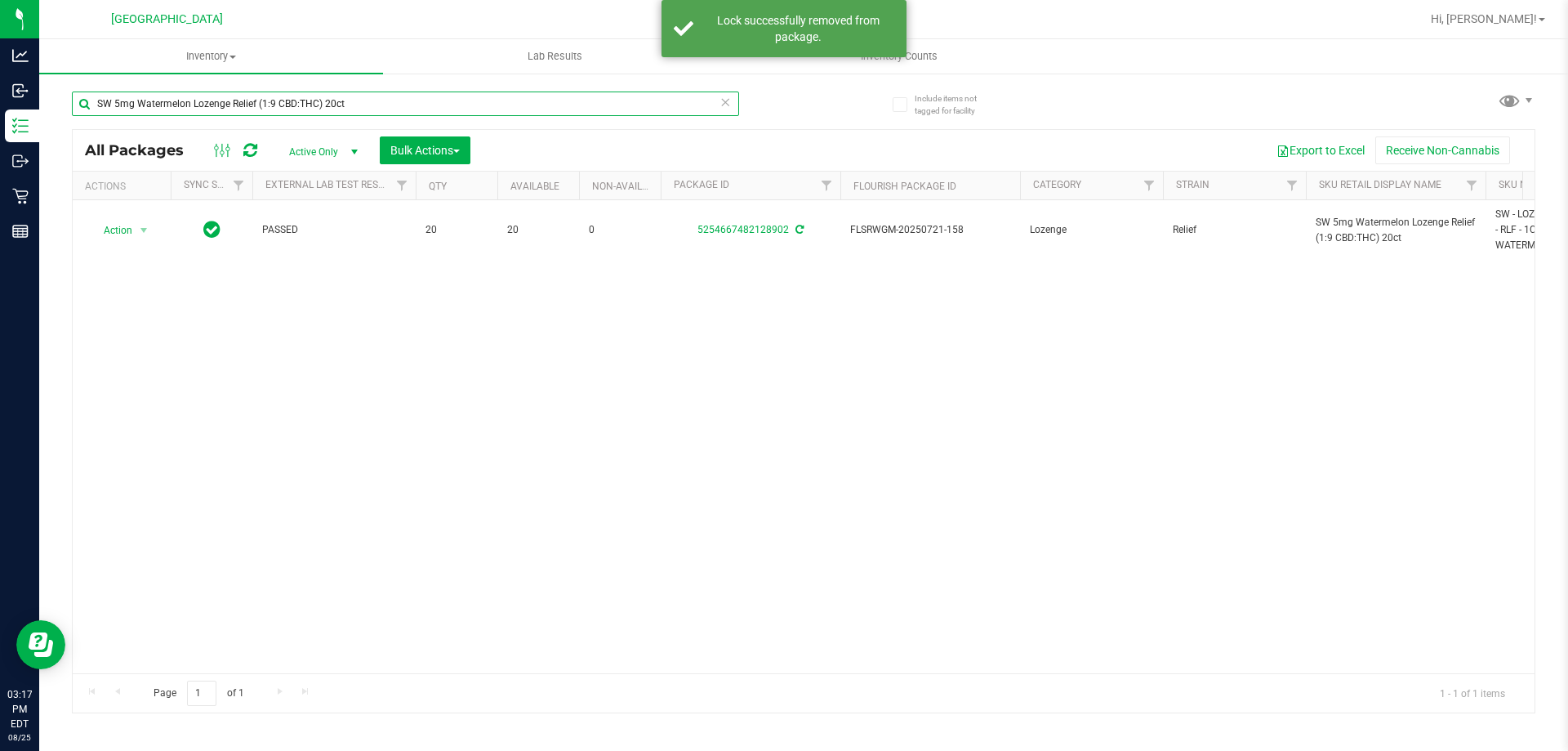
type input "SW 5mg Watermelon Lozenge Relief (1:9 CBD:THC) 20ct"
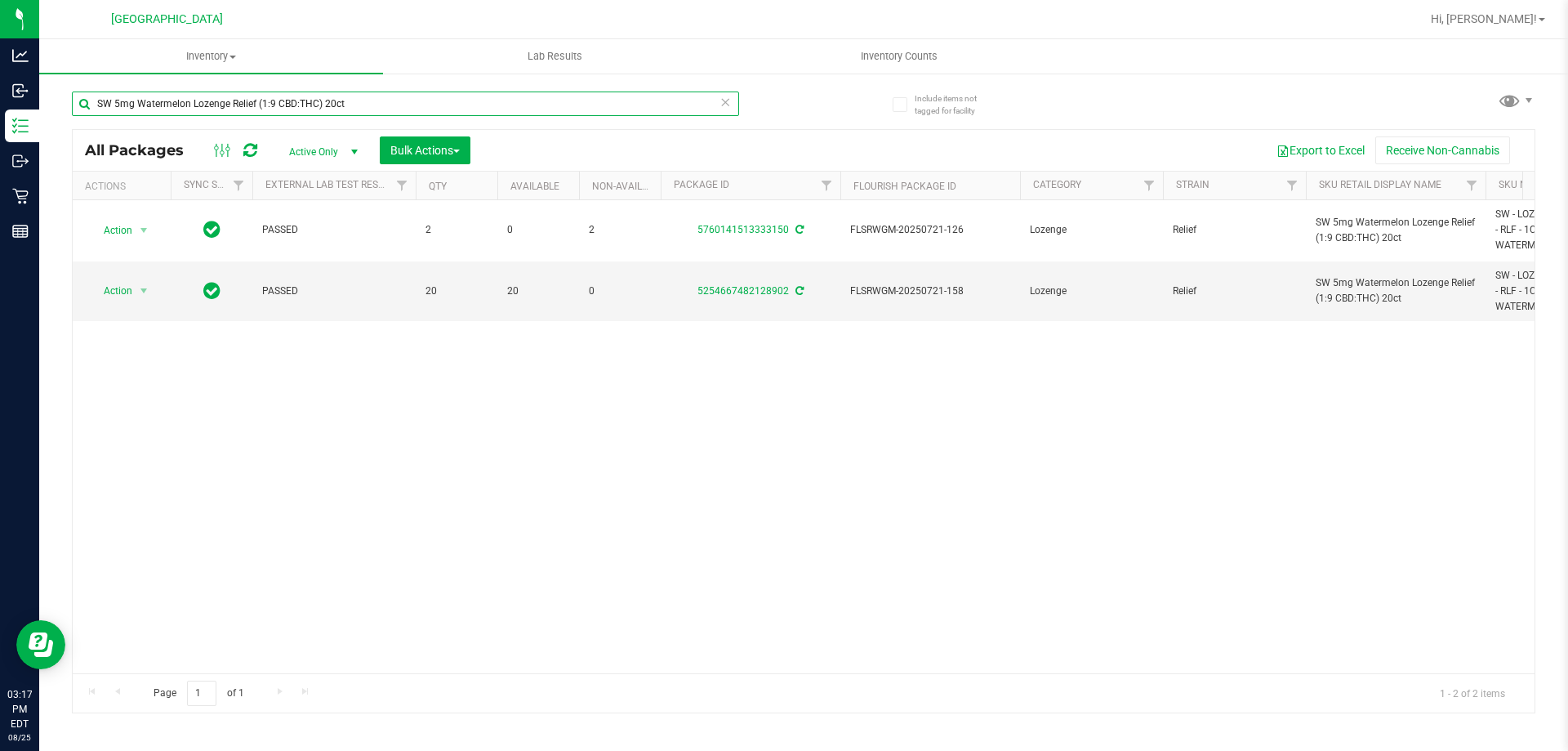
click at [604, 95] on input "SW 5mg Watermelon Lozenge Relief (1:9 CBD:THC) 20ct" at bounding box center [405, 104] width 667 height 25
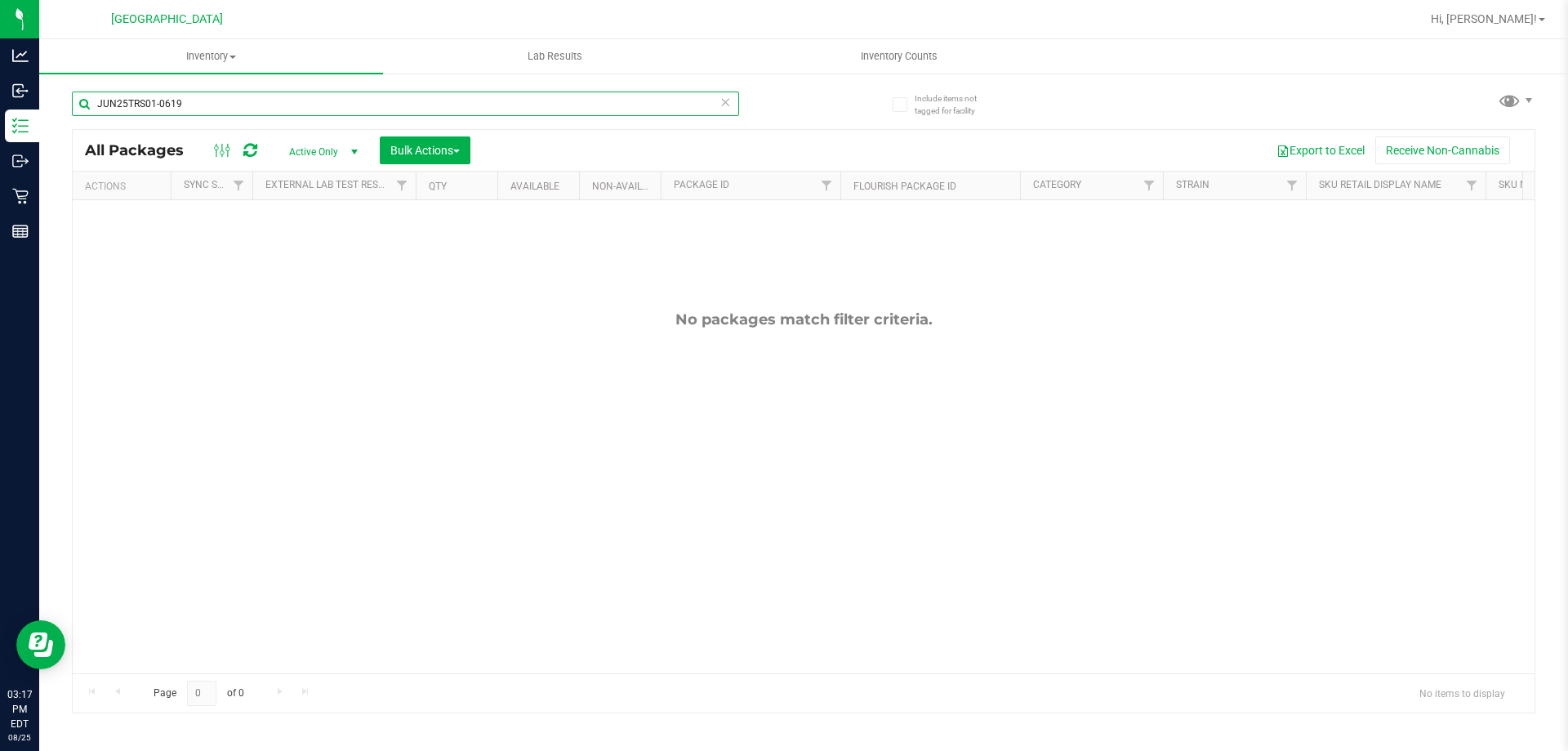
click at [360, 107] on input "JUN25TRS01-0619" at bounding box center [405, 104] width 667 height 25
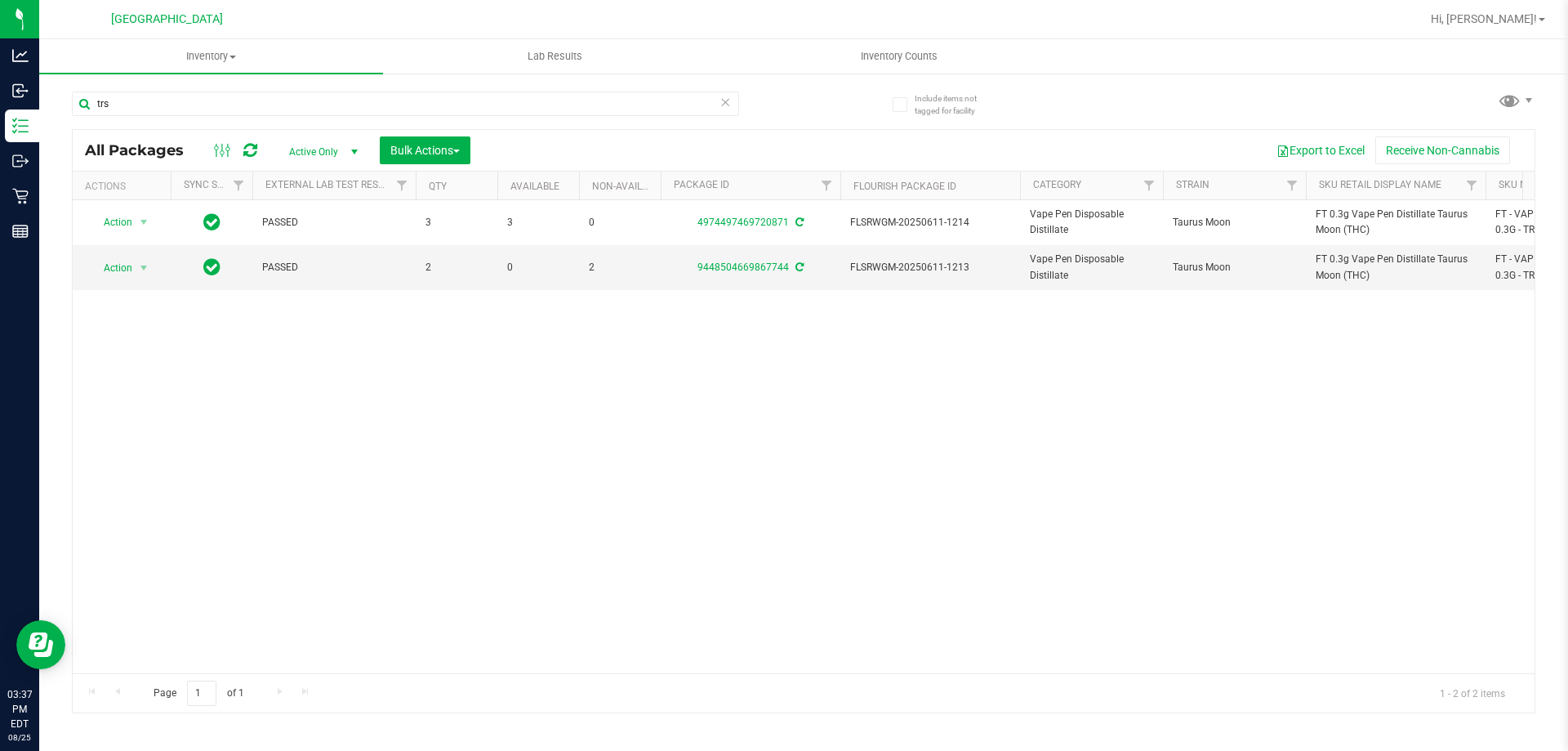
click at [423, 116] on div "trs" at bounding box center [405, 110] width 667 height 38
click at [423, 108] on input "trs" at bounding box center [405, 104] width 667 height 25
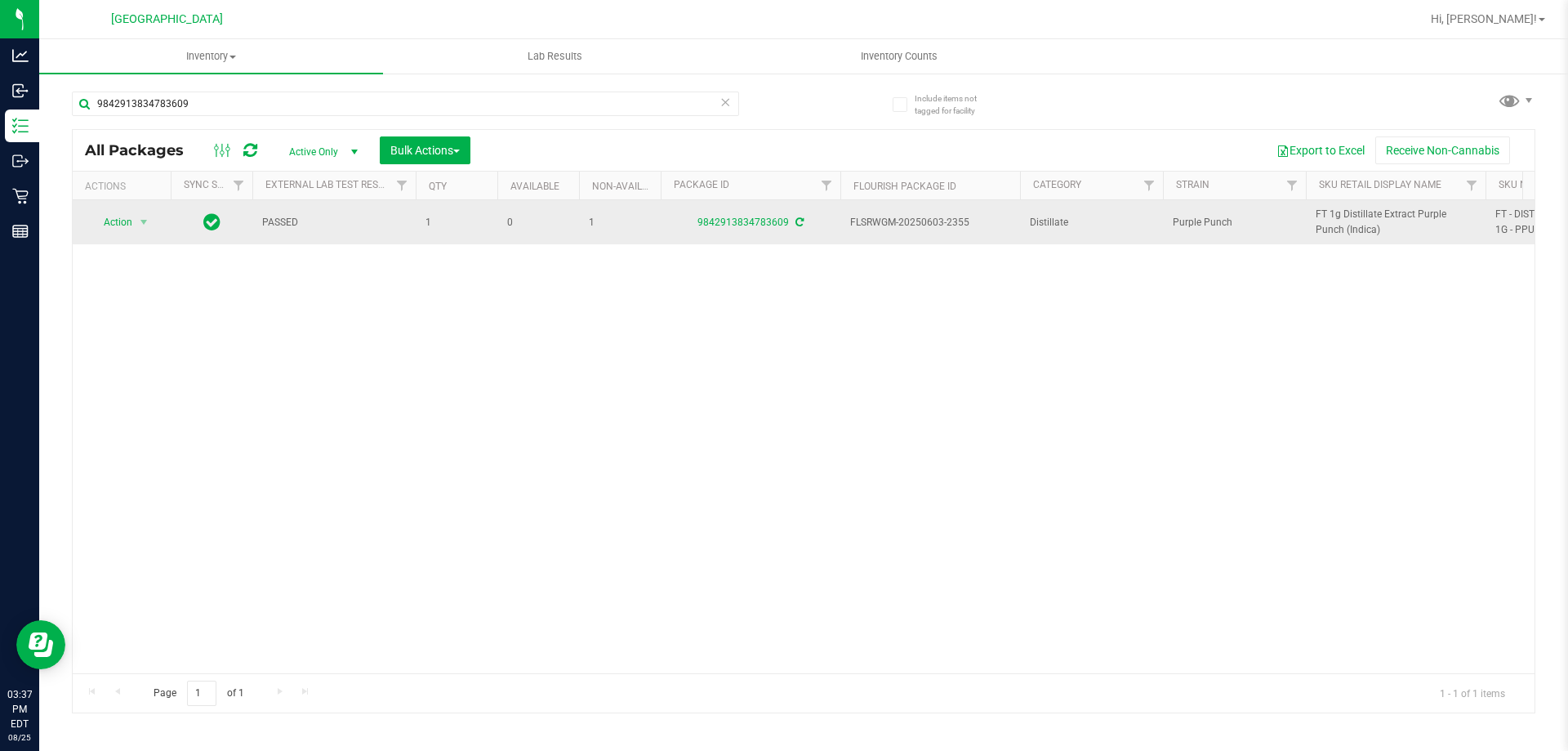
click at [1355, 215] on span "FT 1g Distillate Extract Purple Punch (Indica)" at bounding box center [1395, 222] width 160 height 31
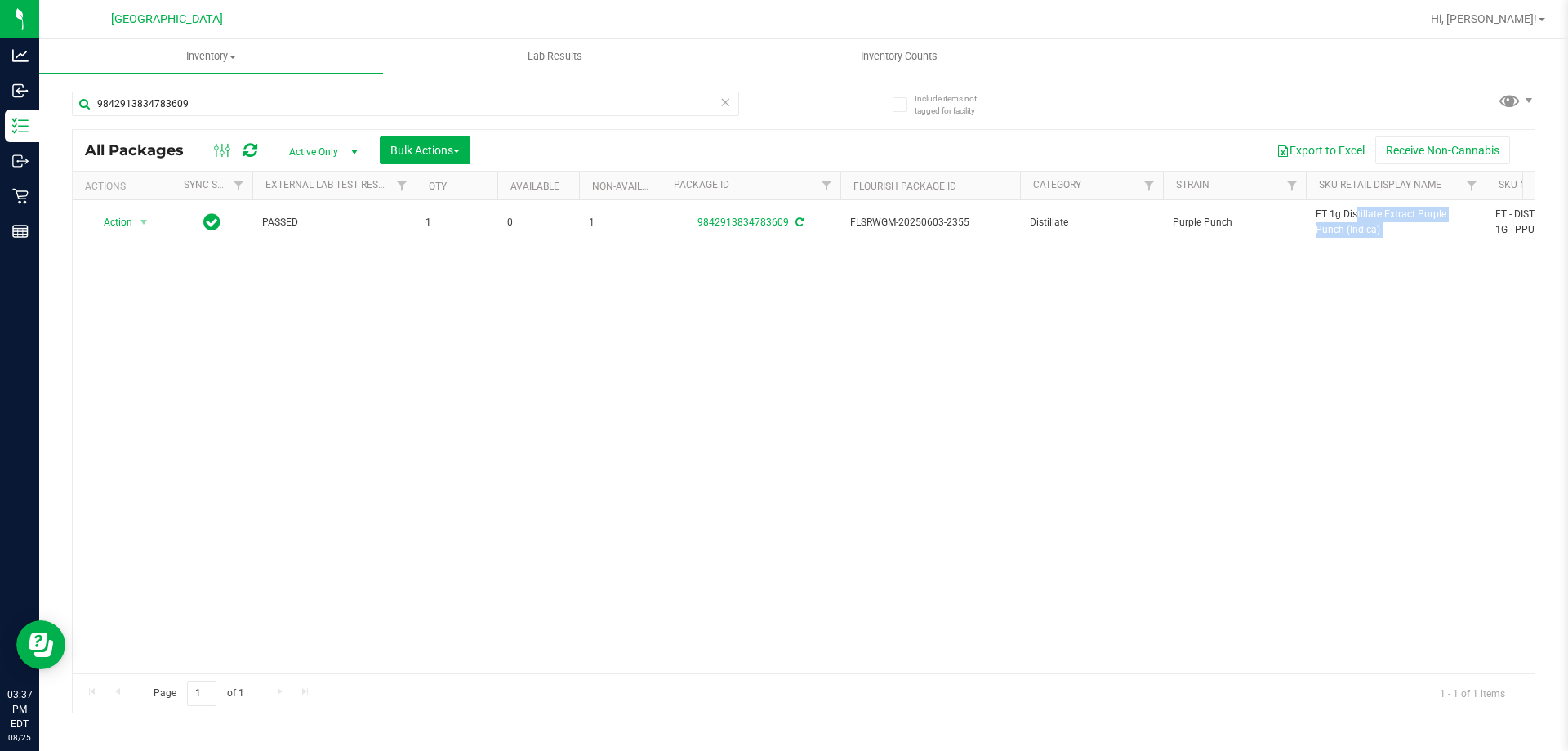
copy tr "FT 1g Distillate Extract Purple Punch (Indica)"
click at [655, 93] on input "9842913834783609" at bounding box center [405, 104] width 667 height 25
paste input "FT 1g Distillate Extract Purple Punch (Indica)"
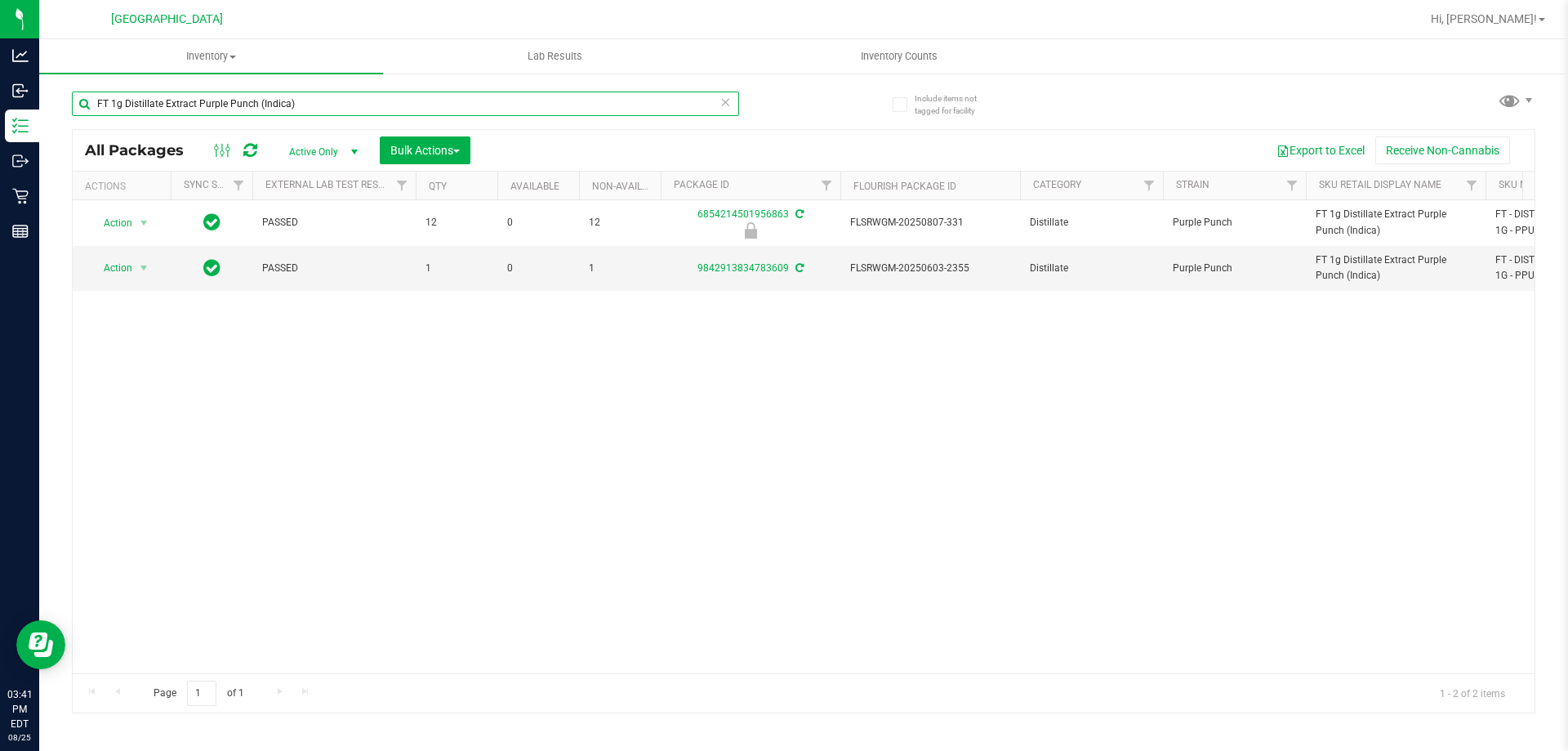
click at [653, 93] on input "FT 1g Distillate Extract Purple Punch (Indica)" at bounding box center [405, 104] width 667 height 25
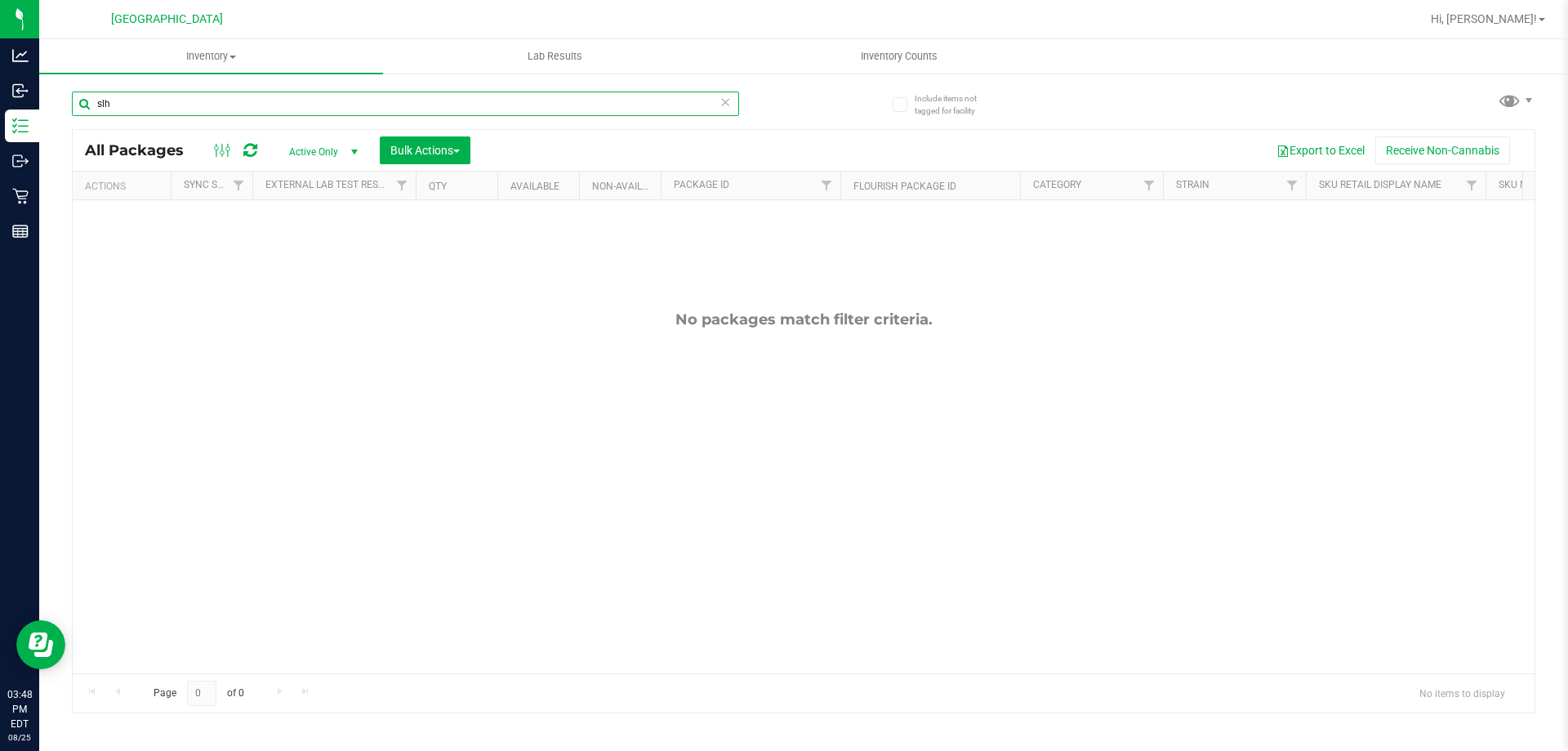
click at [470, 103] on input "slh" at bounding box center [405, 104] width 667 height 25
type input "bbc"
